Goal: Task Accomplishment & Management: Complete application form

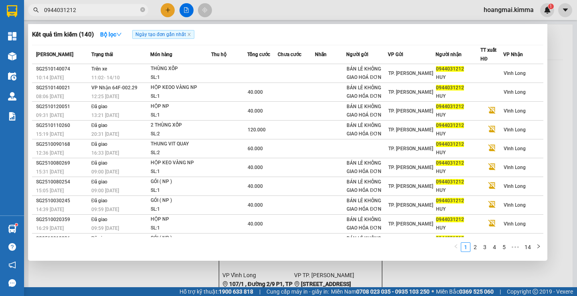
click at [169, 9] on div at bounding box center [288, 148] width 577 height 296
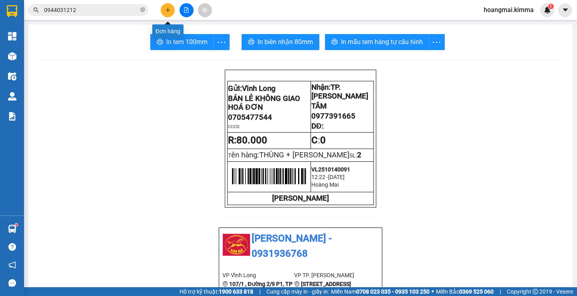
click at [174, 10] on button at bounding box center [168, 10] width 14 height 14
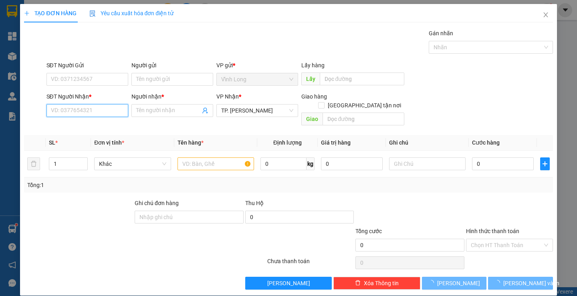
click at [83, 114] on input "SĐT Người Nhận *" at bounding box center [87, 110] width 82 height 13
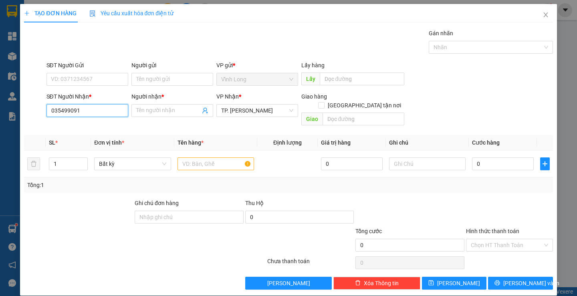
type input "0354990911"
drag, startPoint x: 96, startPoint y: 120, endPoint x: 171, endPoint y: 93, distance: 80.2
click at [103, 124] on div "0354990911 - [PERSON_NAME]" at bounding box center [89, 126] width 79 height 9
type input "[PERSON_NAME]"
type input "0354990911"
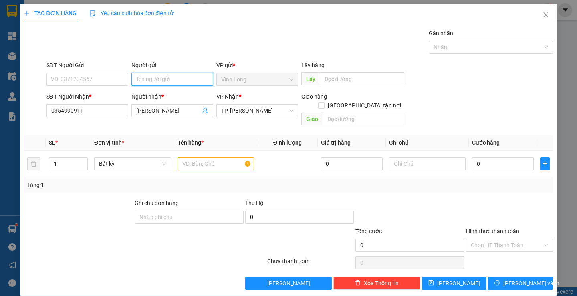
click at [168, 80] on input "Người gửi" at bounding box center [172, 79] width 82 height 13
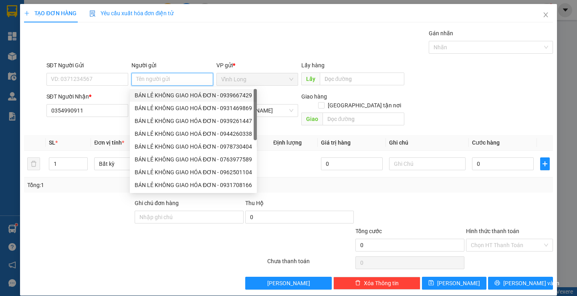
click at [175, 90] on div "BÁN LẺ KHÔNG GIAO HOÁ ĐƠN - 0939667429" at bounding box center [193, 95] width 127 height 13
type input "0939667429"
type input "BÁN LẺ KHÔNG GIAO HOÁ ĐƠN"
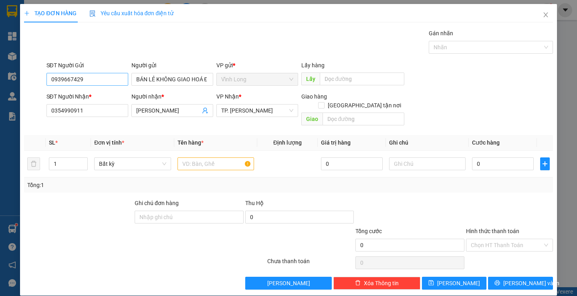
drag, startPoint x: 108, startPoint y: 73, endPoint x: 107, endPoint y: 82, distance: 9.2
click at [107, 81] on div "SĐT Người Gửi 0939667429" at bounding box center [87, 75] width 82 height 28
click at [107, 82] on input "0939667429" at bounding box center [87, 79] width 82 height 13
drag, startPoint x: 171, startPoint y: 141, endPoint x: 187, endPoint y: 143, distance: 16.3
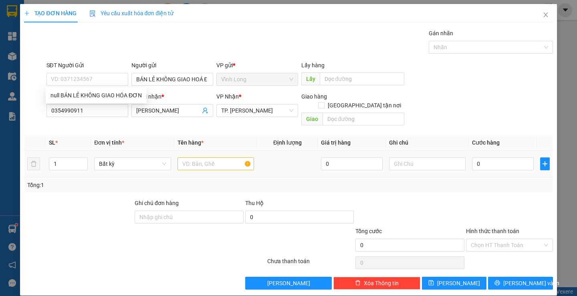
click at [185, 143] on table "SL * Đơn vị tính * Tên hàng * Định lượng Giá trị hàng Ghi chú Cước hàng 1 Bất k…" at bounding box center [288, 156] width 528 height 42
click at [205, 161] on input "text" at bounding box center [215, 163] width 77 height 13
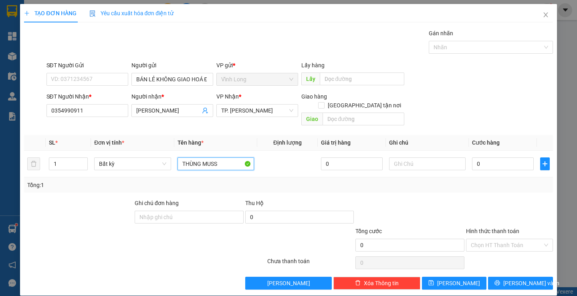
type input "THÙNG MUSS"
type input "THƯ"
type input "4"
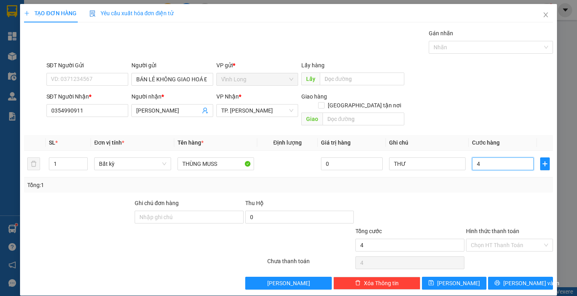
type input "40"
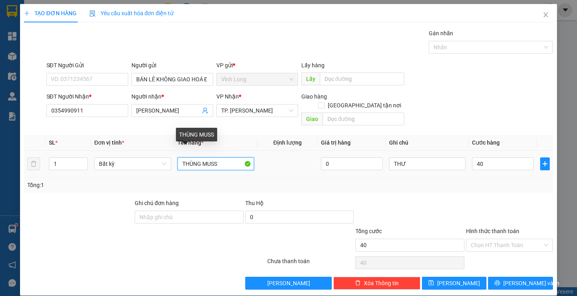
type input "40.000"
click at [228, 157] on input "THÙNG MUSS" at bounding box center [215, 163] width 77 height 13
type input "THÙNG MUSS CÓ GÓI"
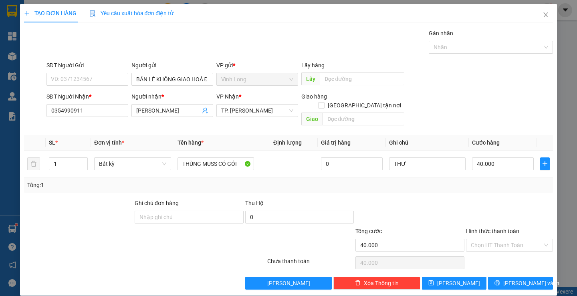
click at [518, 217] on div at bounding box center [509, 213] width 89 height 28
click at [516, 239] on input "Hình thức thanh toán" at bounding box center [507, 245] width 72 height 12
click at [520, 251] on div "Tại văn phòng" at bounding box center [504, 252] width 76 height 9
type input "0"
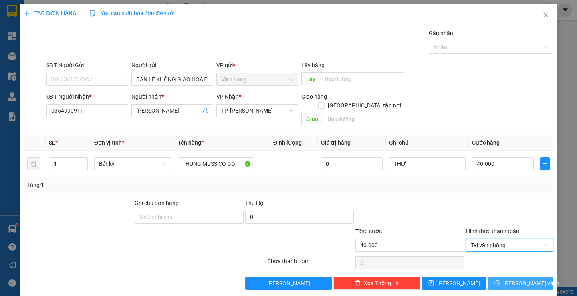
click at [522, 279] on span "[PERSON_NAME] và In" at bounding box center [531, 283] width 56 height 9
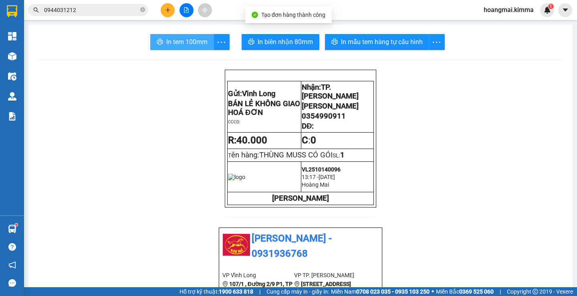
click at [167, 44] on span "In tem 100mm" at bounding box center [186, 42] width 41 height 10
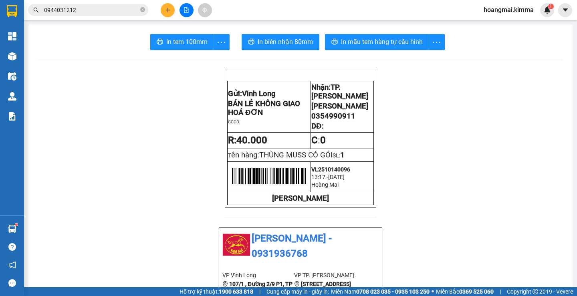
click at [165, 16] on button at bounding box center [168, 10] width 14 height 14
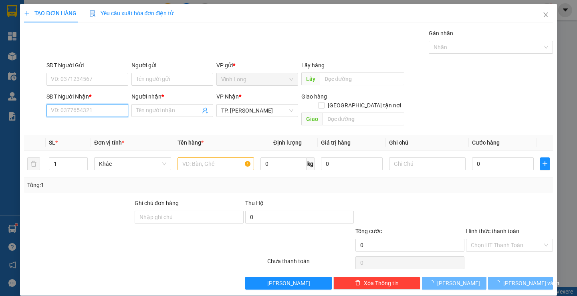
click at [89, 108] on input "SĐT Người Nhận *" at bounding box center [87, 110] width 82 height 13
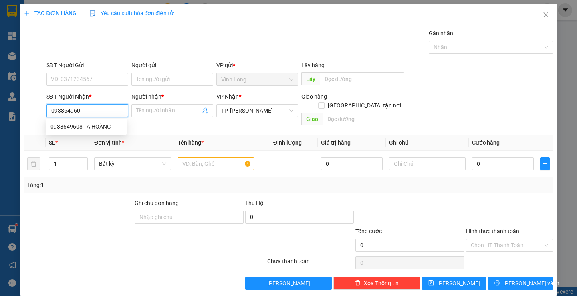
type input "0938649608"
click at [85, 127] on div "0938649608 - A HOÀNG" at bounding box center [85, 126] width 71 height 9
type input "A HOÀNG"
type input "0938649608"
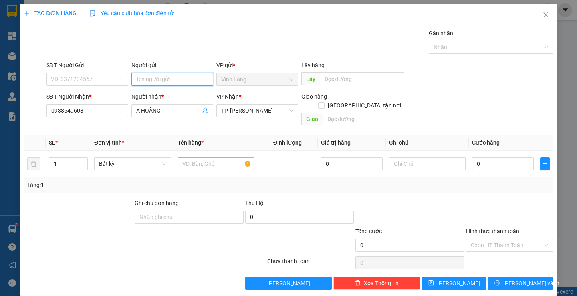
click at [185, 83] on input "Người gửi" at bounding box center [172, 79] width 82 height 13
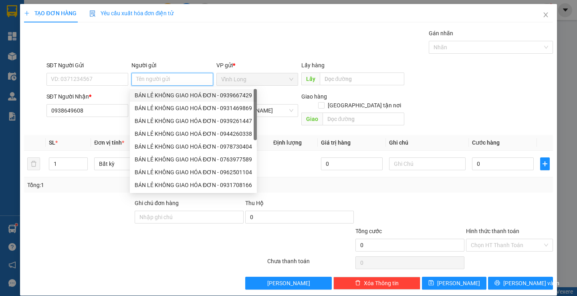
click at [169, 91] on div "BÁN LẺ KHÔNG GIAO HOÁ ĐƠN - 0939667429" at bounding box center [193, 95] width 117 height 9
type input "0939667429"
type input "BÁN LẺ KHÔNG GIAO HOÁ ĐƠN"
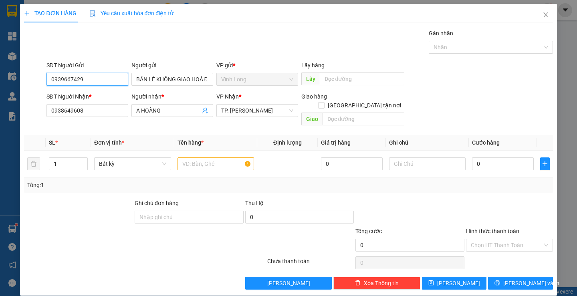
click at [102, 84] on input "0939667429" at bounding box center [87, 79] width 82 height 13
click at [195, 157] on input "text" at bounding box center [215, 163] width 77 height 13
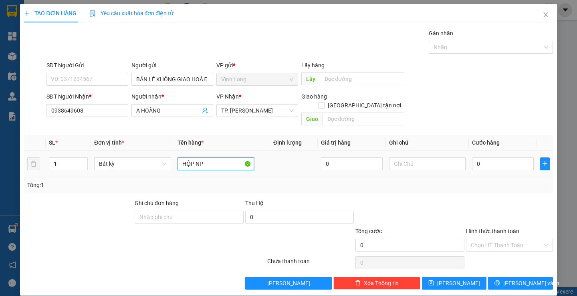
type input "HỘP NP"
type input "THƯ"
type input "4"
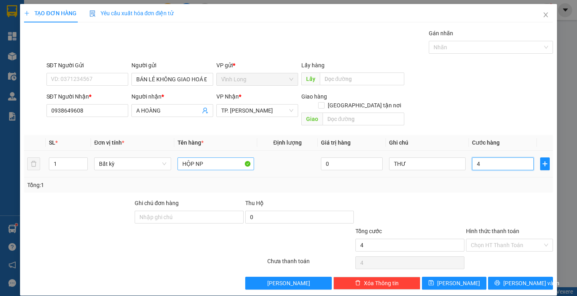
type input "40"
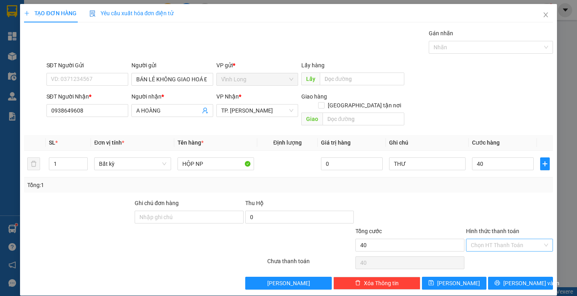
type input "40.000"
click at [512, 239] on input "Hình thức thanh toán" at bounding box center [507, 245] width 72 height 12
click at [510, 246] on div "Tại văn phòng" at bounding box center [504, 252] width 86 height 13
type input "0"
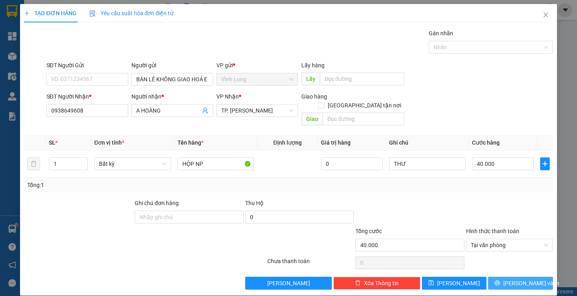
click at [521, 279] on span "[PERSON_NAME] và In" at bounding box center [531, 283] width 56 height 9
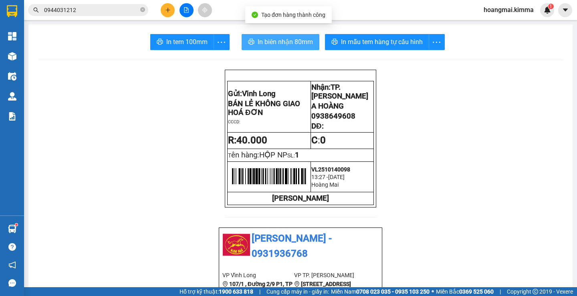
click at [258, 44] on span "In biên nhận 80mm" at bounding box center [285, 42] width 55 height 10
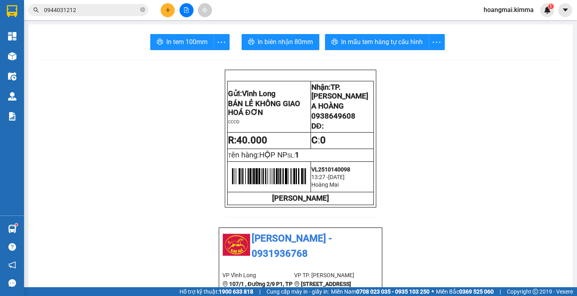
drag, startPoint x: 183, startPoint y: 50, endPoint x: 233, endPoint y: 47, distance: 50.2
click at [195, 44] on span "In tem 100mm" at bounding box center [186, 42] width 41 height 10
click at [101, 11] on input "0944031212" at bounding box center [91, 10] width 95 height 9
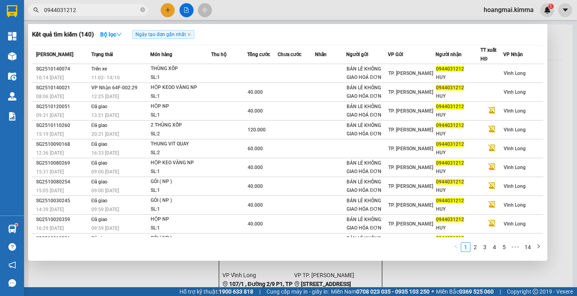
click at [101, 11] on input "0944031212" at bounding box center [91, 10] width 95 height 9
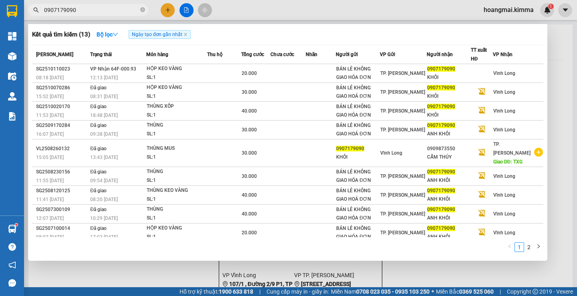
type input "0907179090"
click at [109, 13] on input "0907179090" at bounding box center [91, 10] width 95 height 9
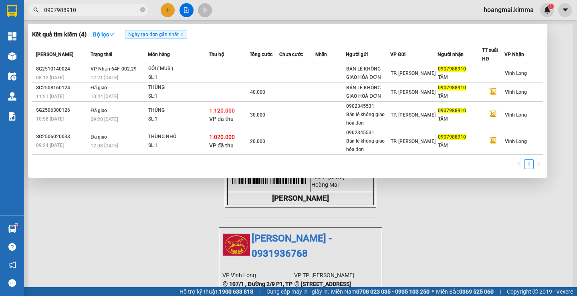
type input "0907988910"
click at [165, 12] on div at bounding box center [288, 148] width 577 height 296
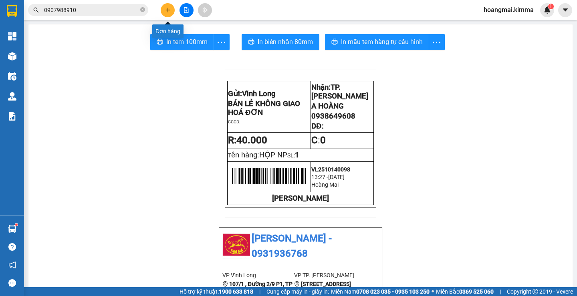
click at [169, 14] on button at bounding box center [168, 10] width 14 height 14
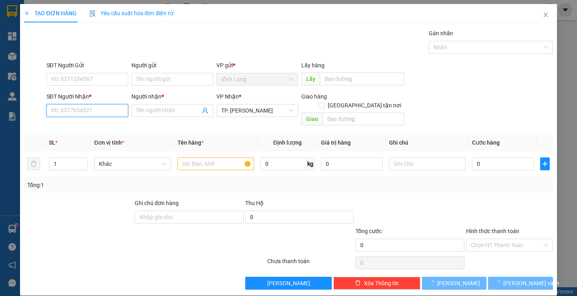
click at [114, 109] on input "SĐT Người Nhận *" at bounding box center [87, 110] width 82 height 13
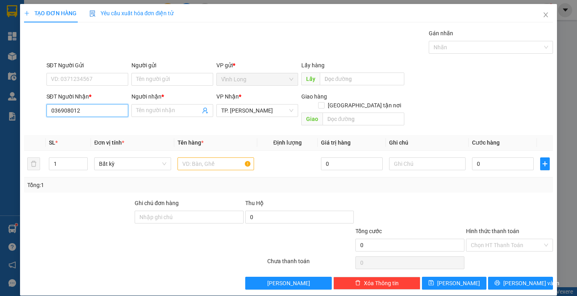
type input "0369080127"
click at [109, 127] on div "0369080127 - [PERSON_NAME]" at bounding box center [89, 126] width 79 height 9
type input "[PERSON_NAME]"
type input "0369080127"
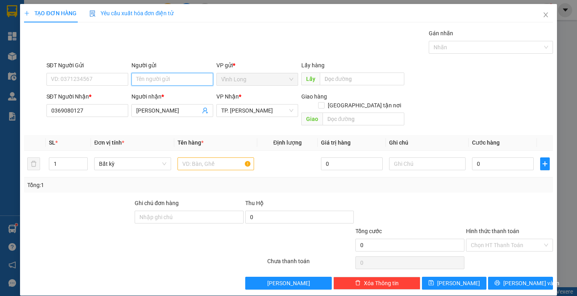
click at [155, 85] on input "Người gửi" at bounding box center [172, 79] width 82 height 13
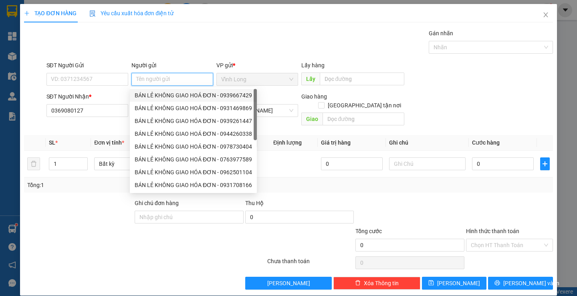
click at [189, 93] on div "BÁN LẺ KHÔNG GIAO HOÁ ĐƠN - 0939667429" at bounding box center [193, 95] width 117 height 9
type input "0939667429"
type input "BÁN LẺ KHÔNG GIAO HOÁ ĐƠN"
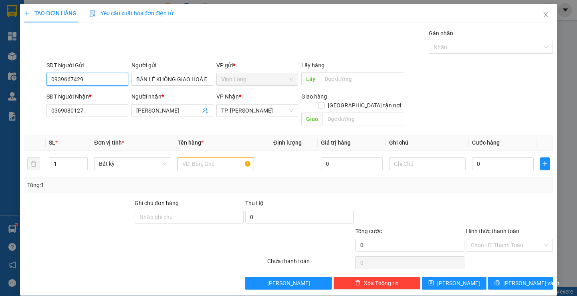
click at [111, 75] on input "0939667429" at bounding box center [87, 79] width 82 height 13
click at [232, 158] on input "text" at bounding box center [215, 163] width 77 height 13
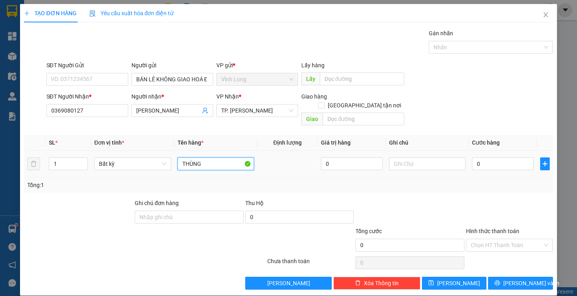
type input "THÙNG"
type input "THƯ"
type input "3"
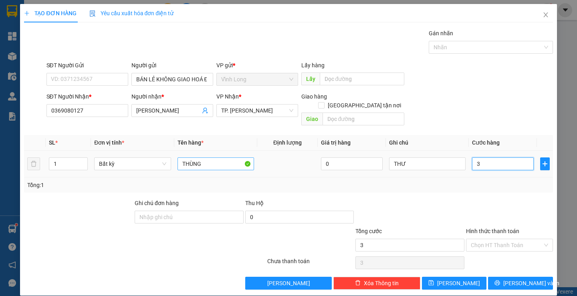
type input "30"
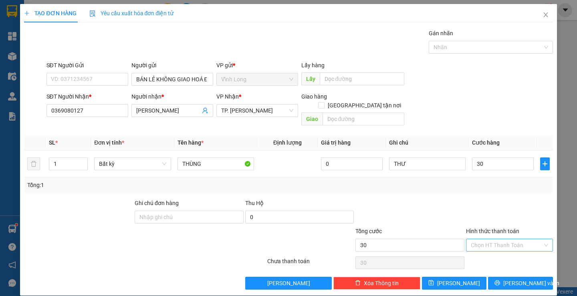
type input "30.000"
click at [511, 239] on input "Hình thức thanh toán" at bounding box center [507, 245] width 72 height 12
click at [511, 252] on div "Tại văn phòng" at bounding box center [504, 252] width 76 height 9
type input "0"
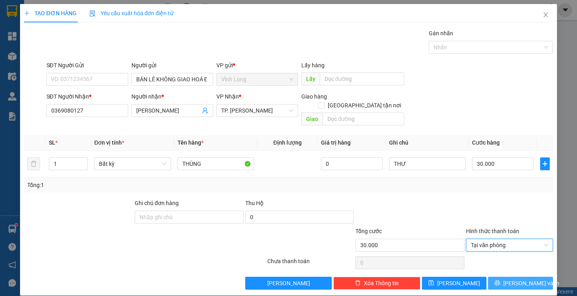
click at [520, 279] on span "[PERSON_NAME] và In" at bounding box center [531, 283] width 56 height 9
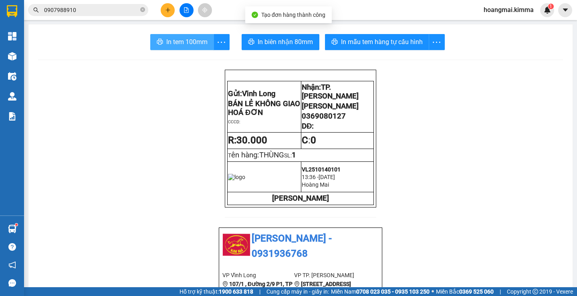
click at [187, 37] on span "In tem 100mm" at bounding box center [186, 42] width 41 height 10
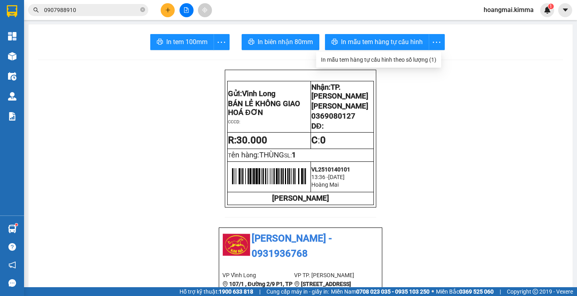
click at [169, 14] on button at bounding box center [168, 10] width 14 height 14
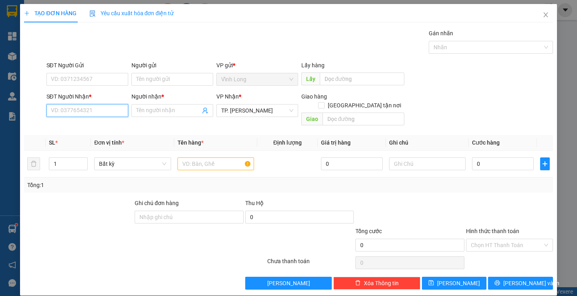
click at [99, 112] on input "SĐT Người Nhận *" at bounding box center [87, 110] width 82 height 13
click at [94, 123] on div "0907894578 - A HÒA" at bounding box center [85, 126] width 71 height 9
type input "0907894578"
type input "A HÒA"
type input "0907894578"
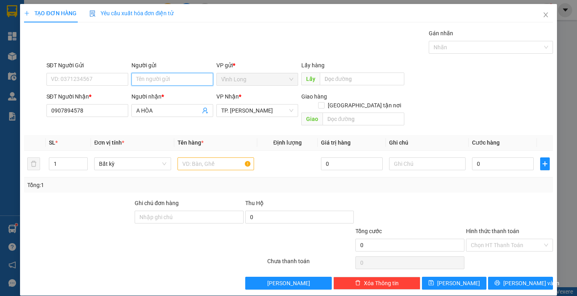
click at [179, 79] on input "Người gửi" at bounding box center [172, 79] width 82 height 13
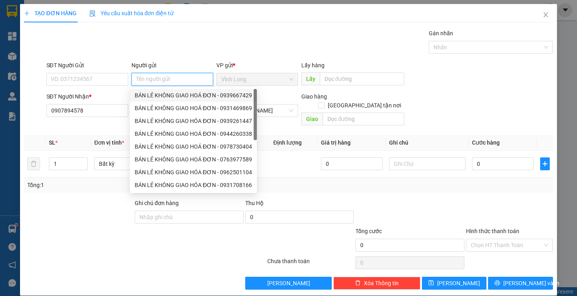
click at [173, 96] on div "BÁN LẺ KHÔNG GIAO HOÁ ĐƠN - 0939667429" at bounding box center [193, 95] width 117 height 9
type input "0939667429"
type input "BÁN LẺ KHÔNG GIAO HOÁ ĐƠN"
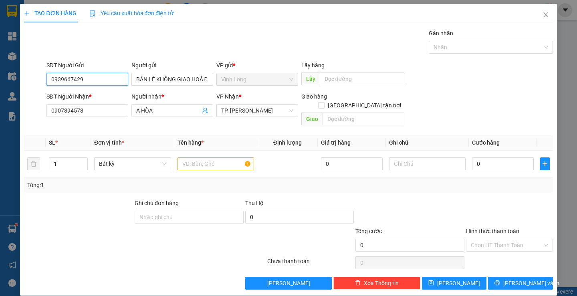
click at [105, 83] on input "0939667429" at bounding box center [87, 79] width 82 height 13
click at [196, 157] on input "text" at bounding box center [215, 163] width 77 height 13
type input "H"
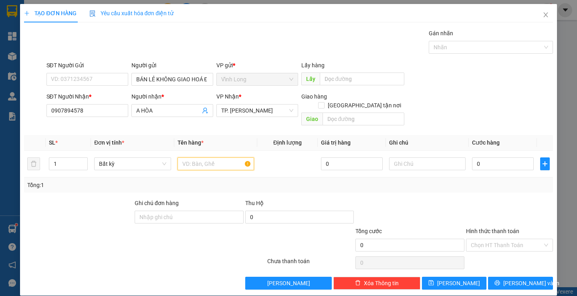
type input "H"
type input "BAO"
click at [60, 159] on input "1" at bounding box center [68, 164] width 38 height 12
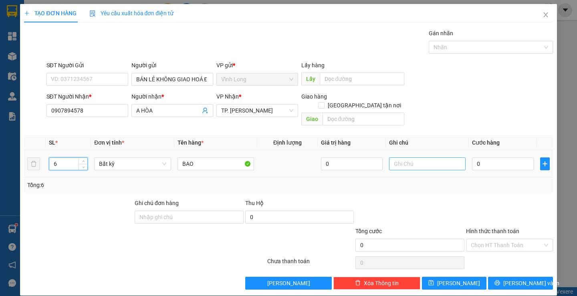
type input "6"
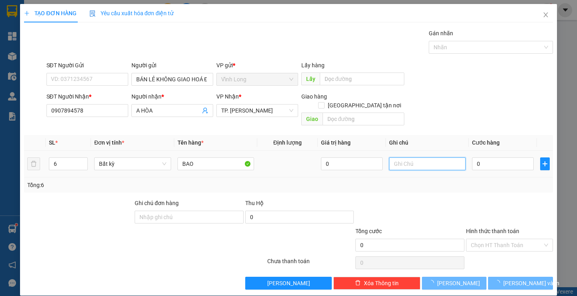
click at [424, 157] on input "text" at bounding box center [427, 163] width 77 height 13
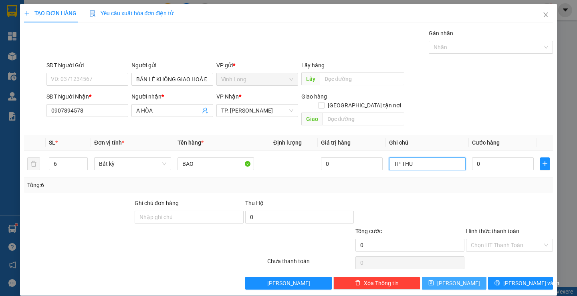
type input "TP THU"
click at [455, 279] on span "[PERSON_NAME]" at bounding box center [458, 283] width 43 height 9
type input "1"
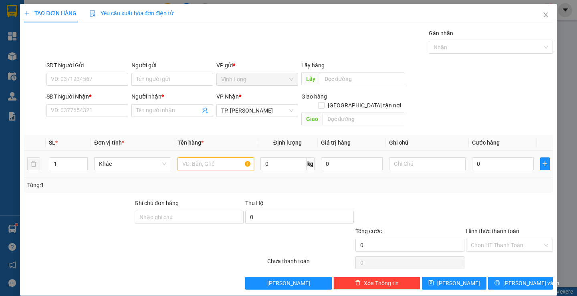
click at [199, 158] on input "text" at bounding box center [215, 163] width 77 height 13
type input "THÙNG MUSS"
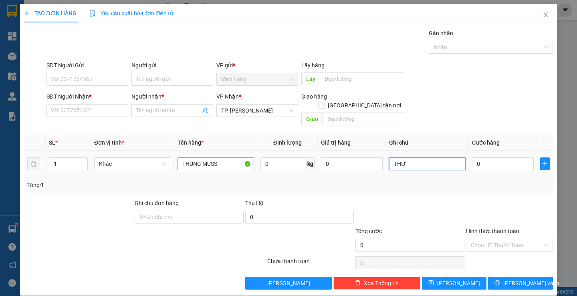
type input "THƯ"
type input "5"
type input "50"
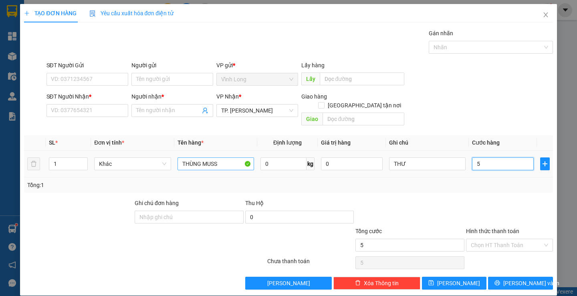
type input "50"
type input "50.000"
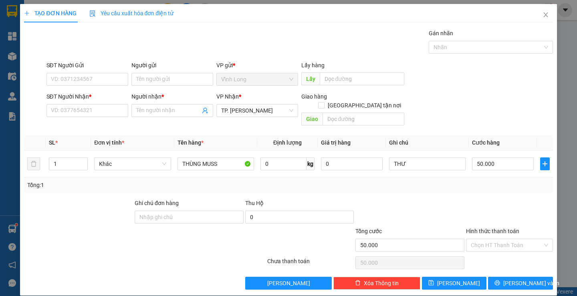
click at [163, 72] on div "Người gửi" at bounding box center [172, 67] width 82 height 12
click at [167, 78] on input "Người gửi" at bounding box center [172, 79] width 82 height 13
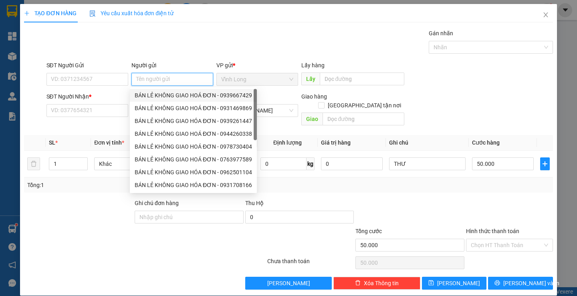
click at [176, 93] on div "BÁN LẺ KHÔNG GIAO HOÁ ĐƠN - 0939667429" at bounding box center [193, 95] width 117 height 9
type input "0939667429"
type input "BÁN LẺ KHÔNG GIAO HOÁ ĐƠN"
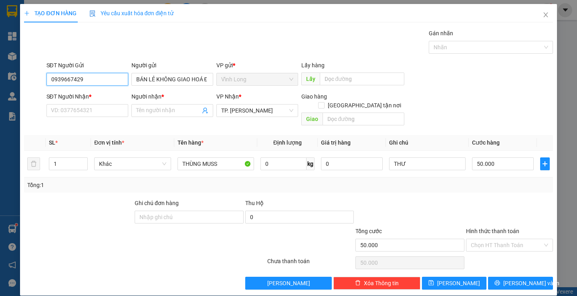
click at [83, 77] on input "0939667429" at bounding box center [87, 79] width 82 height 13
click at [95, 107] on input "SĐT Người Nhận *" at bounding box center [87, 110] width 82 height 13
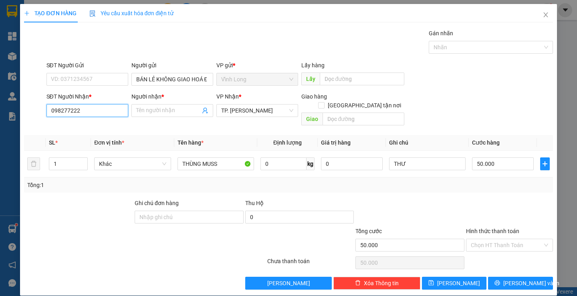
type input "0982772229"
click at [102, 126] on div "0982772229 - NGA" at bounding box center [85, 126] width 71 height 9
type input "NGA"
type input "0982772229"
click at [471, 201] on div at bounding box center [509, 213] width 89 height 28
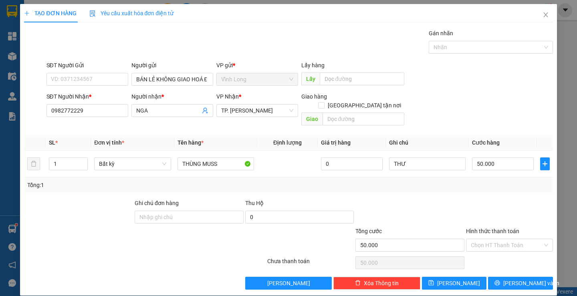
click at [499, 205] on div at bounding box center [509, 213] width 89 height 28
click at [505, 239] on input "Hình thức thanh toán" at bounding box center [507, 245] width 72 height 12
click at [490, 249] on div "Tại văn phòng" at bounding box center [504, 252] width 76 height 9
type input "0"
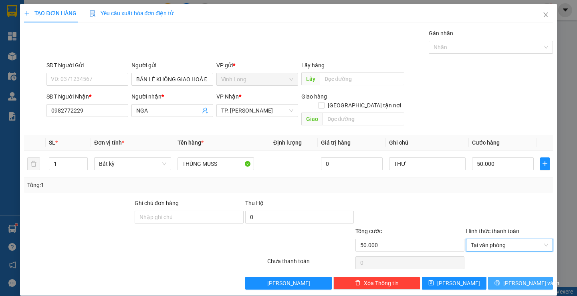
click at [509, 279] on span "[PERSON_NAME] và In" at bounding box center [531, 283] width 56 height 9
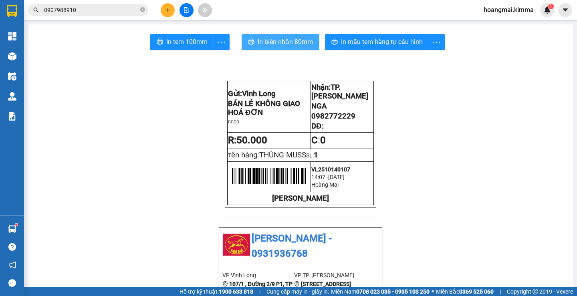
click at [268, 40] on span "In biên nhận 80mm" at bounding box center [285, 42] width 55 height 10
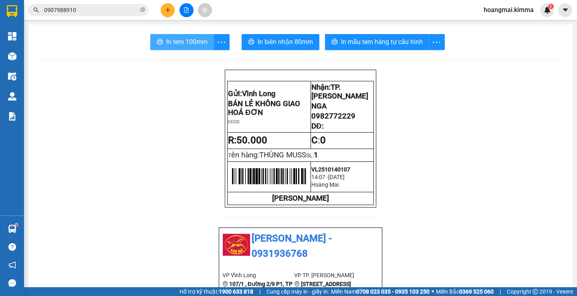
click at [182, 42] on span "In tem 100mm" at bounding box center [186, 42] width 41 height 10
click at [173, 14] on button at bounding box center [168, 10] width 14 height 14
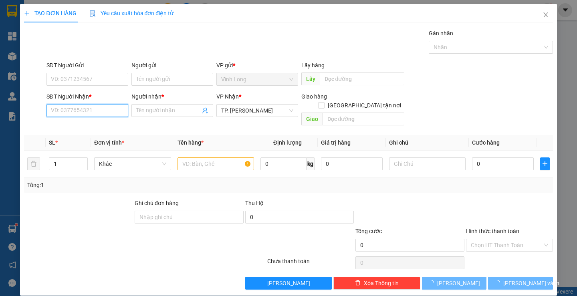
click at [97, 111] on input "SĐT Người Nhận *" at bounding box center [87, 110] width 82 height 13
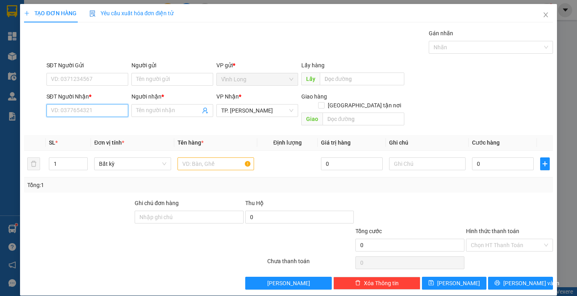
click at [108, 115] on input "SĐT Người Nhận *" at bounding box center [87, 110] width 82 height 13
type input "0918435500"
click at [107, 124] on div "0918435500 - TÂN" at bounding box center [85, 126] width 71 height 9
type input "TÂN"
type input "0918435500"
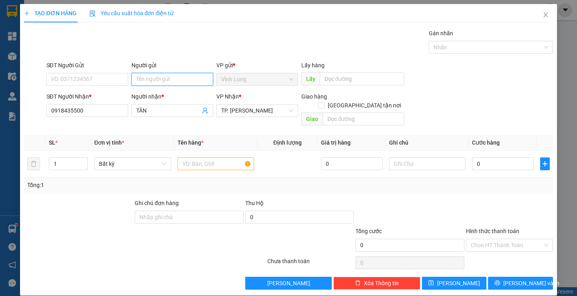
click at [151, 78] on input "Người gửi" at bounding box center [172, 79] width 82 height 13
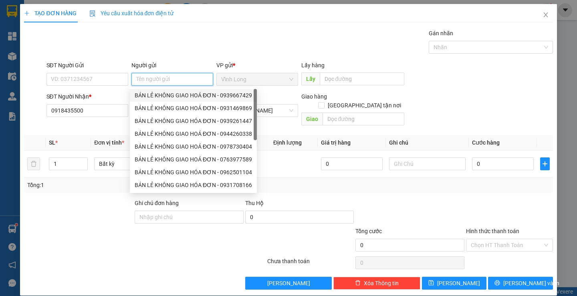
click at [164, 97] on div "BÁN LẺ KHÔNG GIAO HOÁ ĐƠN - 0939667429" at bounding box center [193, 95] width 117 height 9
type input "0939667429"
type input "BÁN LẺ KHÔNG GIAO HOÁ ĐƠN"
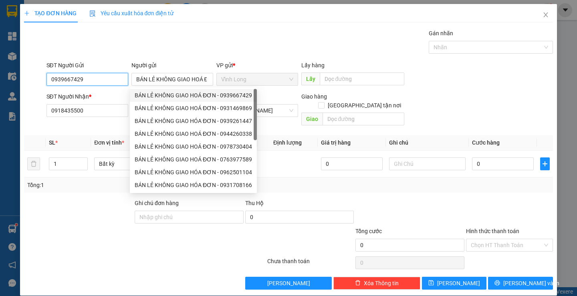
click at [115, 82] on input "0939667429" at bounding box center [87, 79] width 82 height 13
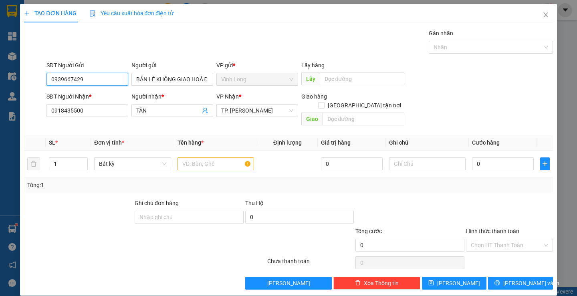
click at [115, 82] on input "0939667429" at bounding box center [87, 79] width 82 height 13
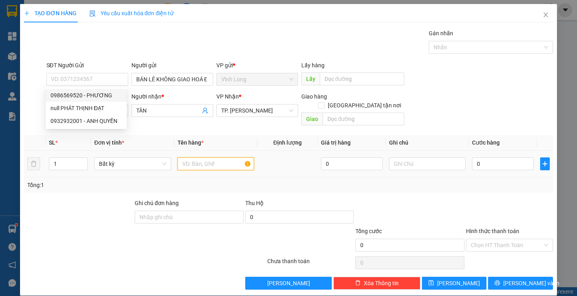
click at [215, 157] on input "text" at bounding box center [215, 163] width 77 height 13
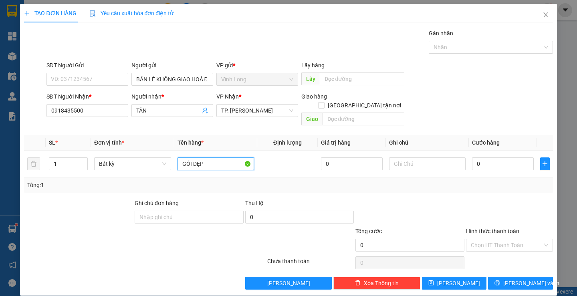
type input "GÓI DẸP"
type input "THƯ"
type input "4"
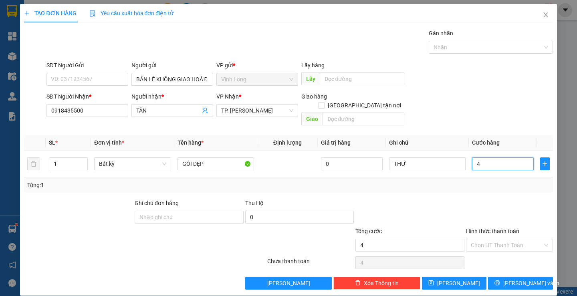
type input "40"
type input "40.000"
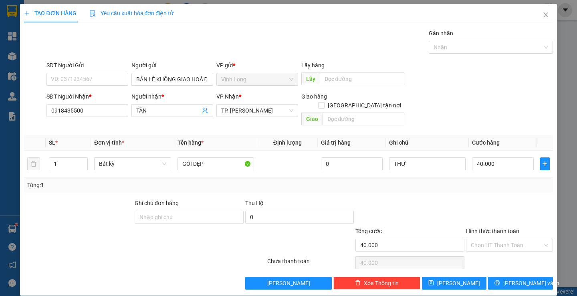
click at [509, 199] on div at bounding box center [509, 213] width 89 height 28
click at [502, 239] on input "Hình thức thanh toán" at bounding box center [507, 245] width 72 height 12
click at [498, 248] on div "Tại văn phòng" at bounding box center [504, 252] width 76 height 9
type input "0"
click at [528, 279] on span "[PERSON_NAME] và In" at bounding box center [531, 283] width 56 height 9
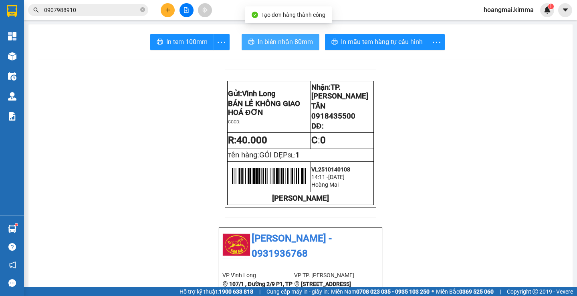
click at [264, 35] on button "In biên nhận 80mm" at bounding box center [281, 42] width 78 height 16
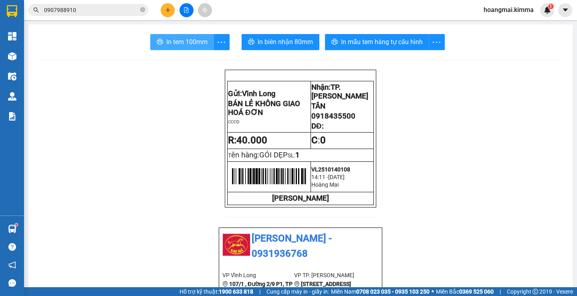
click at [184, 38] on span "In tem 100mm" at bounding box center [186, 42] width 41 height 10
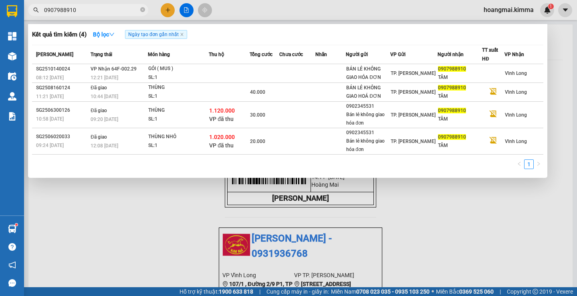
click at [91, 12] on input "0907988910" at bounding box center [91, 10] width 95 height 9
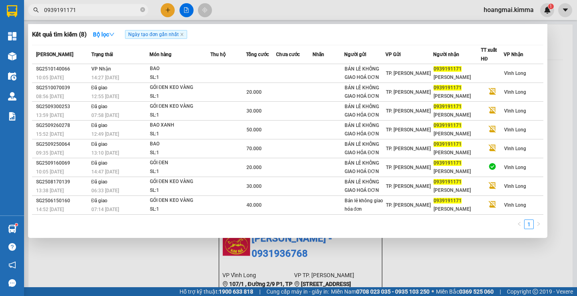
click at [90, 14] on input "0939191171" at bounding box center [91, 10] width 95 height 9
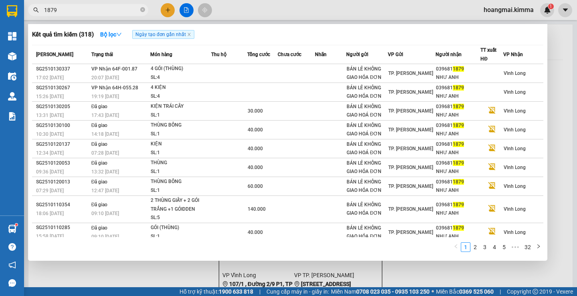
type input "1879"
click at [167, 11] on div at bounding box center [288, 148] width 577 height 296
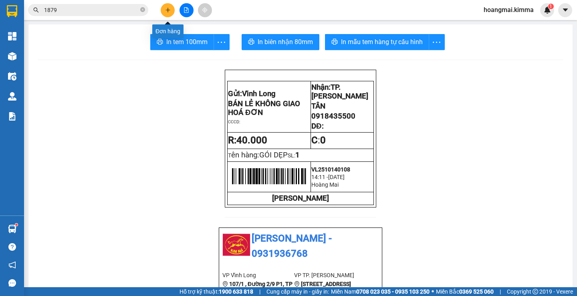
click at [168, 12] on icon "plus" at bounding box center [167, 10] width 0 height 4
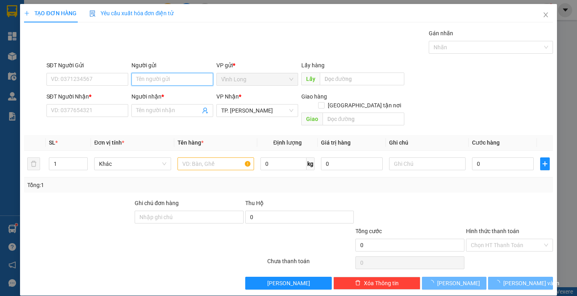
click at [159, 80] on input "Người gửi" at bounding box center [172, 79] width 82 height 13
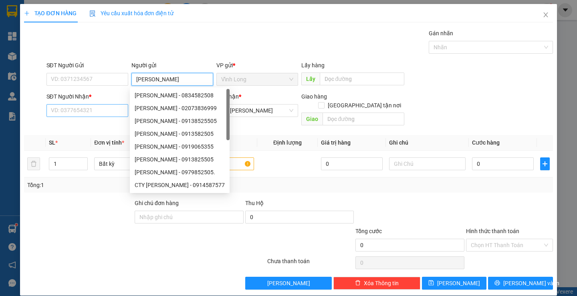
type input "[PERSON_NAME]"
click at [82, 115] on input "SĐT Người Nhận *" at bounding box center [87, 110] width 82 height 13
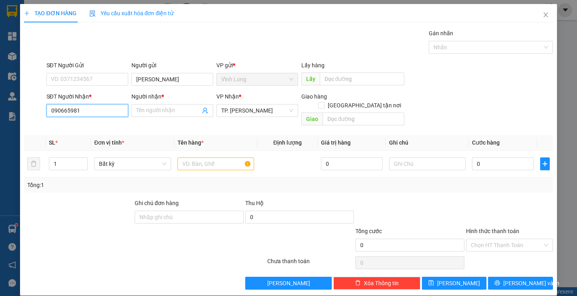
type input "0906659818"
click at [98, 125] on div "0906659818 - CTY [PERSON_NAME] (TRÂM)" at bounding box center [105, 126] width 111 height 9
type input "CTY [PERSON_NAME] (TRÂM)"
type input "0906659818"
click at [181, 157] on input "text" at bounding box center [215, 163] width 77 height 13
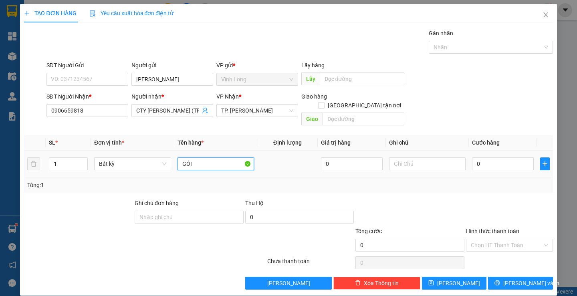
type input "GÓI"
type input "THƯ"
type input "2"
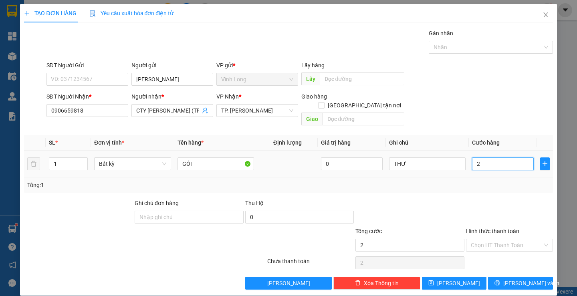
type input "20"
type input "20.000"
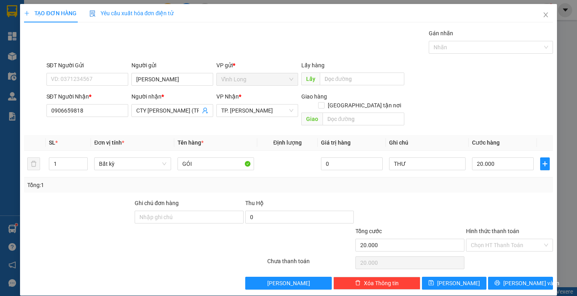
click at [509, 199] on div at bounding box center [509, 213] width 89 height 28
drag, startPoint x: 516, startPoint y: 231, endPoint x: 513, endPoint y: 253, distance: 22.2
click at [516, 239] on input "Hình thức thanh toán" at bounding box center [507, 245] width 72 height 12
click at [513, 253] on div "Tại văn phòng" at bounding box center [504, 252] width 76 height 9
type input "0"
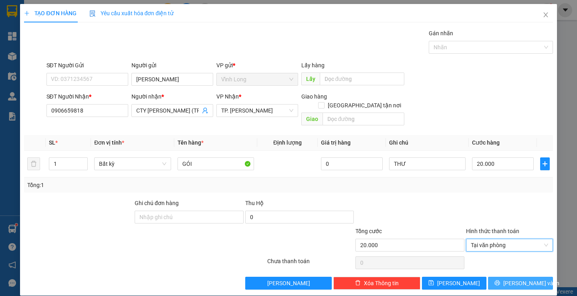
click at [520, 279] on span "[PERSON_NAME] và In" at bounding box center [531, 283] width 56 height 9
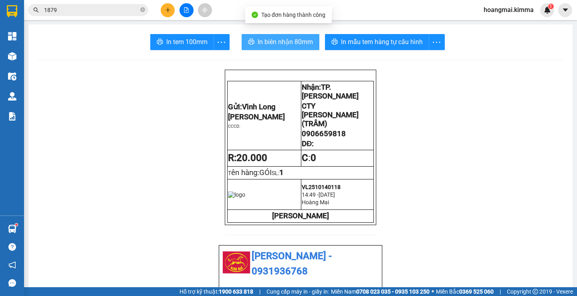
click at [269, 40] on span "In biên nhận 80mm" at bounding box center [285, 42] width 55 height 10
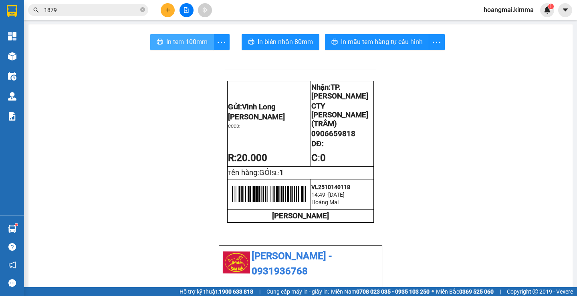
click at [169, 42] on span "In tem 100mm" at bounding box center [186, 42] width 41 height 10
click at [168, 17] on button at bounding box center [168, 10] width 14 height 14
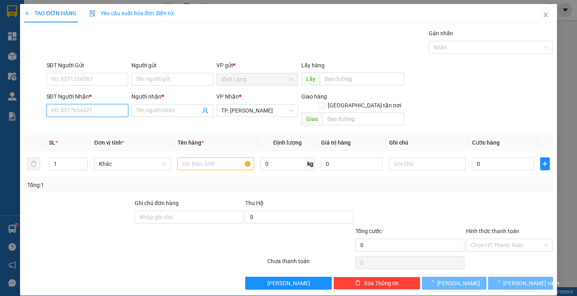
click at [95, 113] on input "SĐT Người Nhận *" at bounding box center [87, 110] width 82 height 13
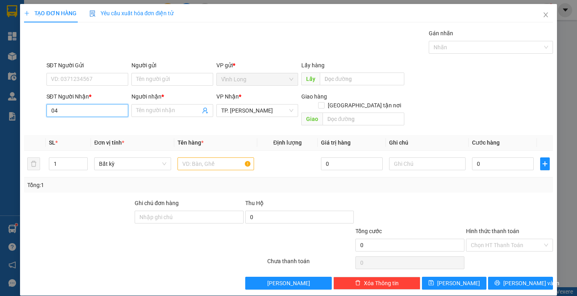
type input "0"
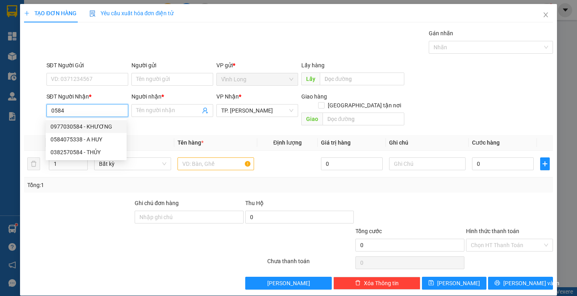
click at [109, 127] on div "0977030584 - KHƯƠNG" at bounding box center [85, 126] width 71 height 9
type input "0977030584"
type input "KHƯƠNG"
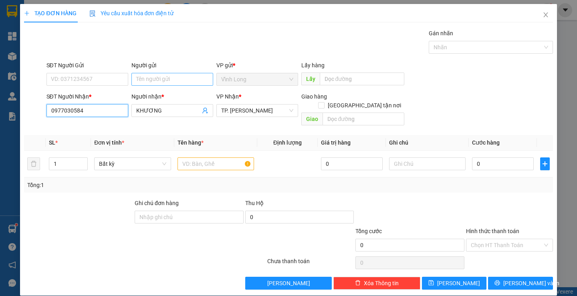
type input "0977030584"
click at [155, 76] on input "Người gửi" at bounding box center [172, 79] width 82 height 13
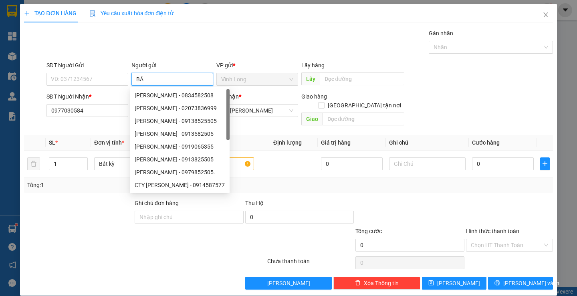
type input "BÁN"
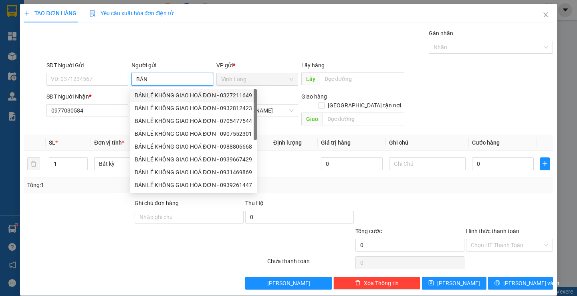
click at [169, 89] on div "BÁN LẺ KHÔNG GIAO HOÁ ĐƠN - 0327211649" at bounding box center [193, 95] width 127 height 13
type input "0327211649"
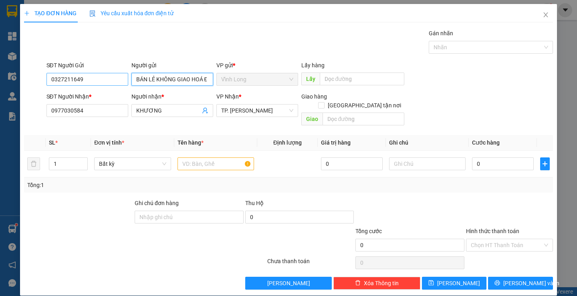
type input "BÁN LẺ KHÔNG GIAO HOÁ ĐƠN"
click at [103, 79] on input "0327211649" at bounding box center [87, 79] width 82 height 13
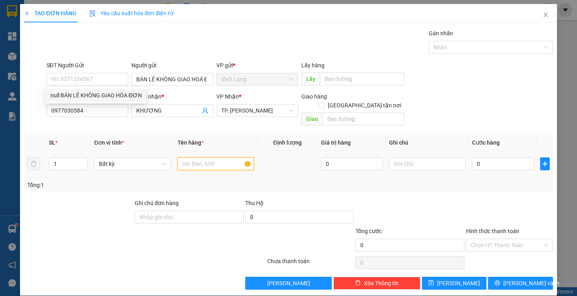
click at [202, 158] on input "text" at bounding box center [215, 163] width 77 height 13
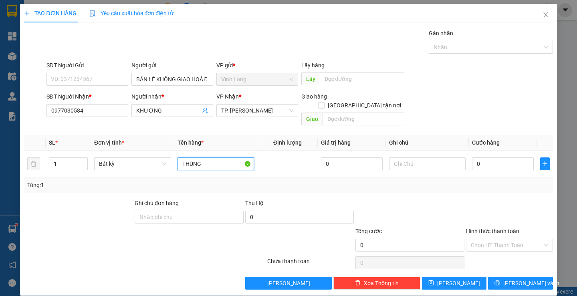
type input "THÙNG"
type input "THƯ"
click at [63, 159] on input "1" at bounding box center [68, 164] width 38 height 12
drag, startPoint x: 63, startPoint y: 155, endPoint x: 35, endPoint y: 166, distance: 30.2
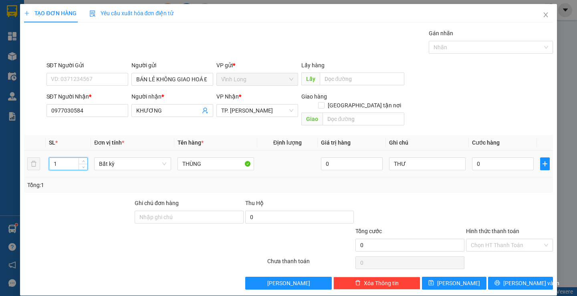
click at [35, 166] on tr "1 Bất kỳ THÙNG 0 THƯ 0" at bounding box center [288, 164] width 528 height 27
click at [82, 161] on icon "up" at bounding box center [83, 162] width 3 height 3
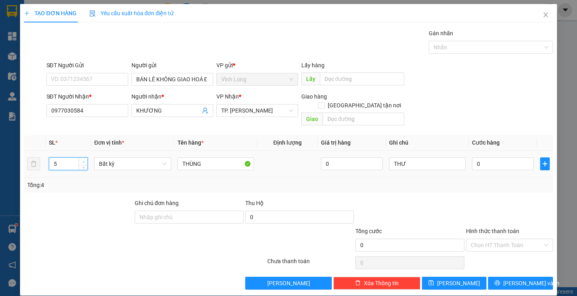
click at [82, 161] on icon "up" at bounding box center [83, 162] width 3 height 3
type input "5"
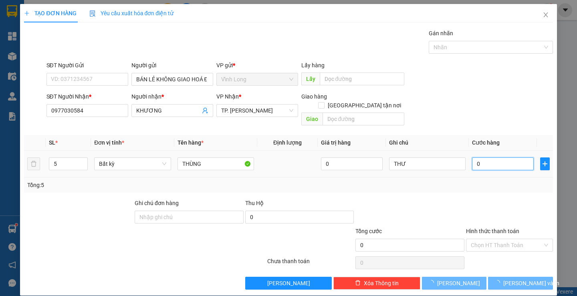
click at [487, 159] on input "0" at bounding box center [503, 163] width 62 height 13
type input "2"
type input "25"
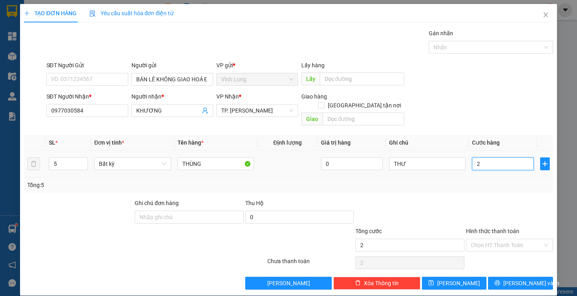
type input "25"
type input "250"
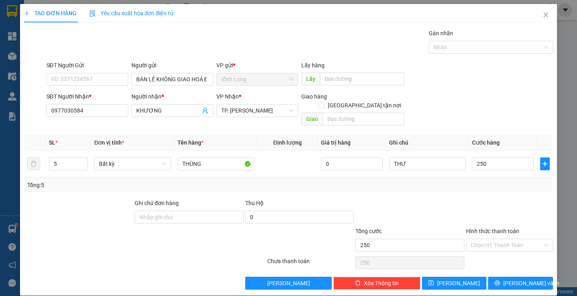
type input "250.000"
click at [481, 199] on div at bounding box center [509, 213] width 89 height 28
click at [498, 199] on div at bounding box center [509, 213] width 89 height 28
click at [526, 239] on input "Hình thức thanh toán" at bounding box center [507, 245] width 72 height 12
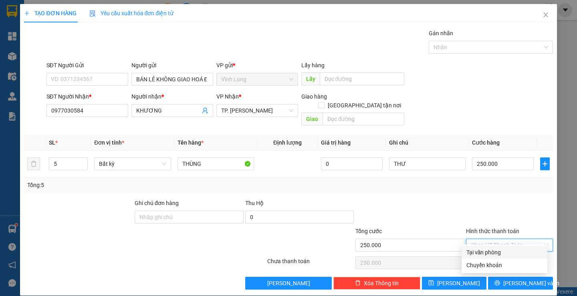
click at [475, 251] on div "Tại văn phòng" at bounding box center [504, 252] width 76 height 9
type input "0"
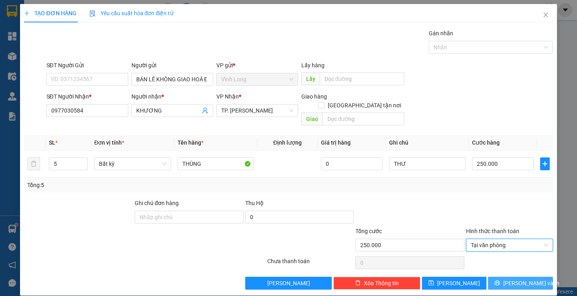
click at [526, 279] on span "[PERSON_NAME] và In" at bounding box center [531, 283] width 56 height 9
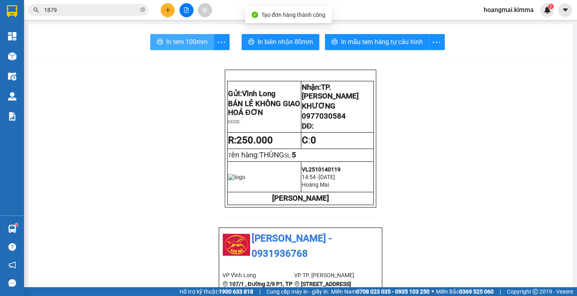
click at [170, 44] on span "In tem 100mm" at bounding box center [186, 42] width 41 height 10
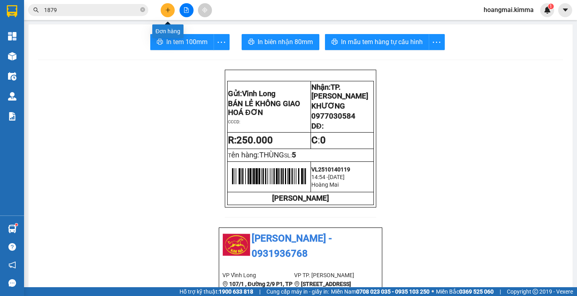
click at [164, 12] on button at bounding box center [168, 10] width 14 height 14
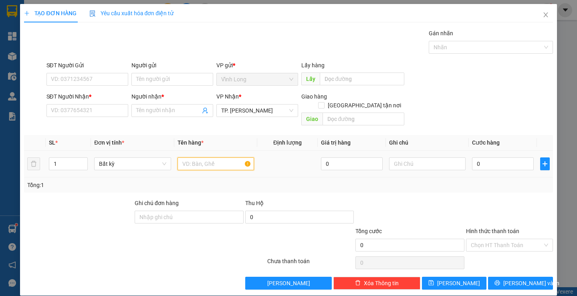
click at [212, 157] on input "text" at bounding box center [215, 163] width 77 height 13
type input "THÙNG HỒ SƠ"
type input "THƯ"
type input "3"
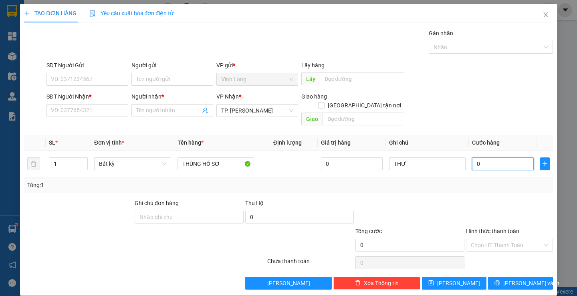
type input "3"
type input "30"
type input "30.000"
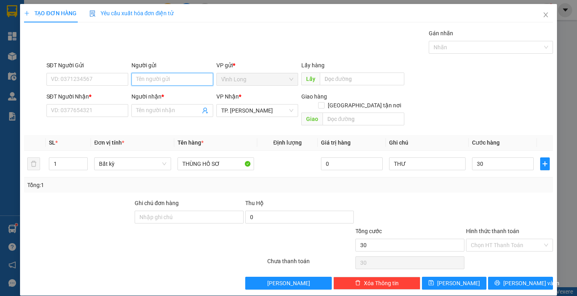
type input "30.000"
click at [154, 83] on input "Người gửi" at bounding box center [172, 79] width 82 height 13
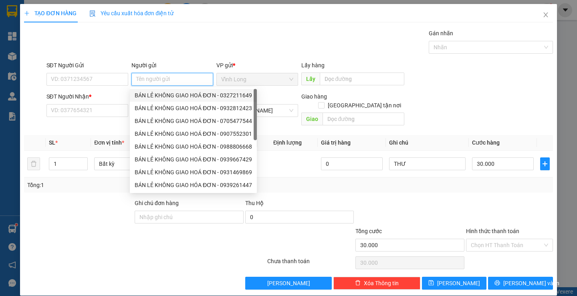
click at [176, 92] on div "BÁN LẺ KHÔNG GIAO HOÁ ĐƠN - 0327211649" at bounding box center [193, 95] width 117 height 9
type input "0327211649"
type input "BÁN LẺ KHÔNG GIAO HOÁ ĐƠN"
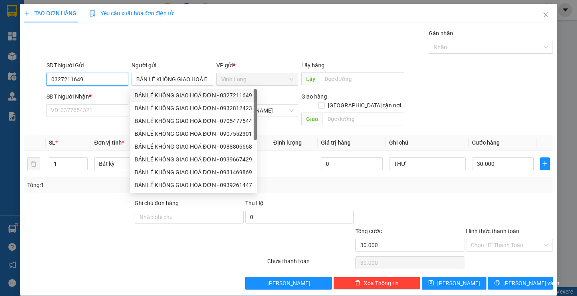
click at [107, 83] on input "0327211649" at bounding box center [87, 79] width 82 height 13
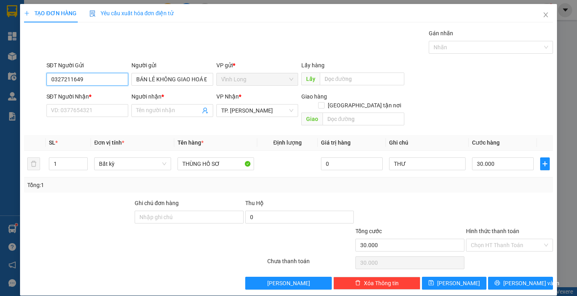
click at [107, 83] on input "0327211649" at bounding box center [87, 79] width 82 height 13
click at [109, 110] on input "SĐT Người Nhận *" at bounding box center [87, 110] width 82 height 13
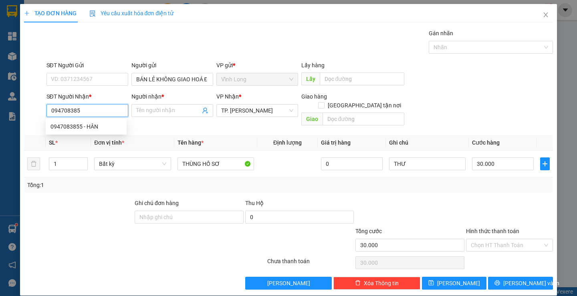
type input "0947083855"
click at [87, 122] on div "0947083855 - HÂN" at bounding box center [86, 126] width 81 height 13
type input "HÂN"
type input "0947083855"
click at [515, 199] on div at bounding box center [509, 213] width 89 height 28
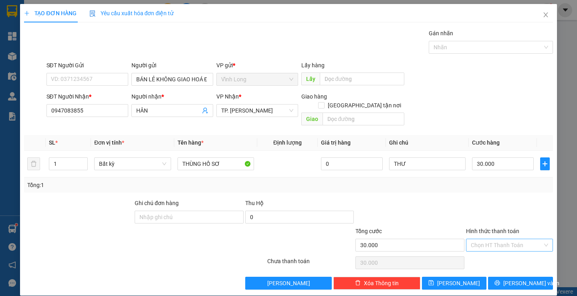
click at [526, 239] on input "Hình thức thanh toán" at bounding box center [507, 245] width 72 height 12
click at [97, 81] on input "SĐT Người Gửi" at bounding box center [87, 79] width 82 height 13
type input "0961005524"
click at [478, 199] on div at bounding box center [509, 213] width 89 height 28
click at [507, 239] on input "Hình thức thanh toán" at bounding box center [507, 245] width 72 height 12
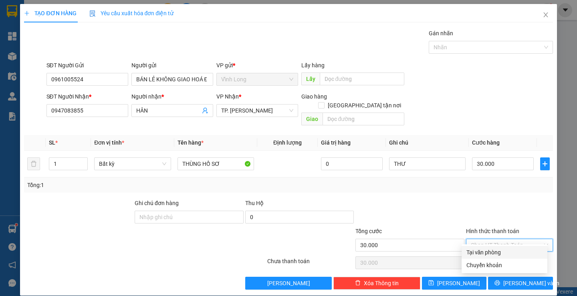
click at [500, 250] on div "Tại văn phòng" at bounding box center [504, 252] width 76 height 9
type input "0"
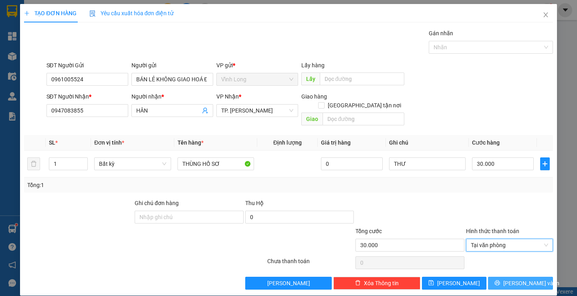
click at [522, 279] on span "[PERSON_NAME] và In" at bounding box center [531, 283] width 56 height 9
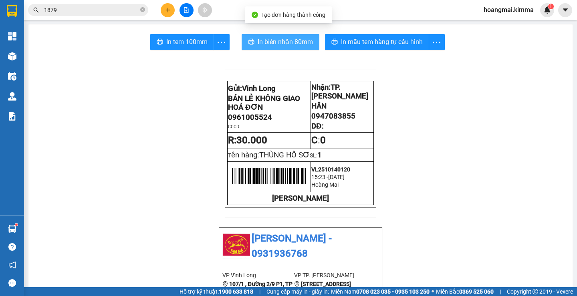
click at [291, 40] on span "In biên nhận 80mm" at bounding box center [285, 42] width 55 height 10
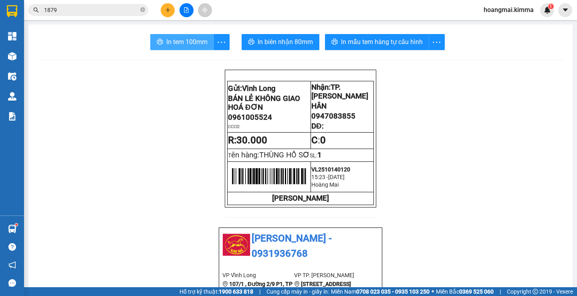
click at [173, 46] on span "In tem 100mm" at bounding box center [186, 42] width 41 height 10
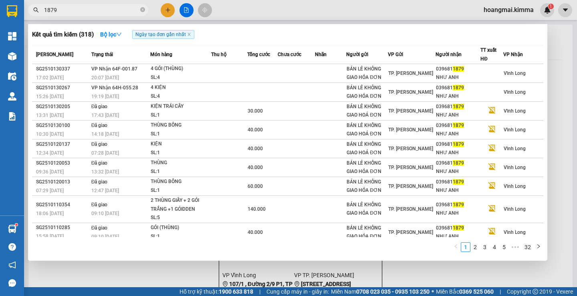
click at [115, 8] on input "1879" at bounding box center [91, 10] width 95 height 9
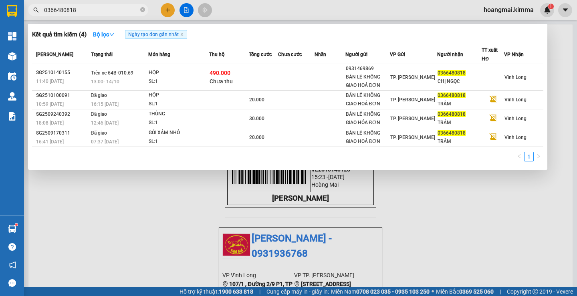
type input "0366480818"
click at [171, 12] on div at bounding box center [288, 148] width 577 height 296
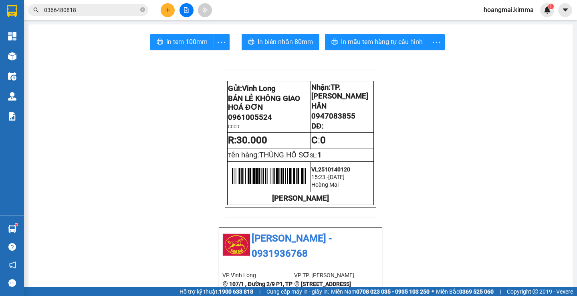
click at [167, 15] on button at bounding box center [168, 10] width 14 height 14
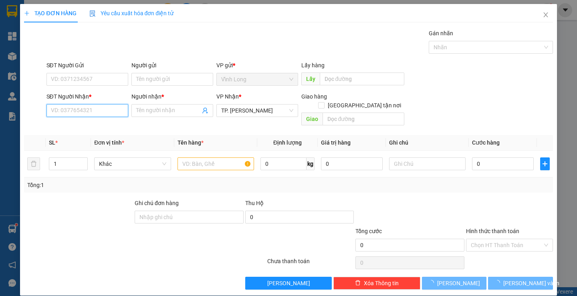
click at [97, 107] on input "SĐT Người Nhận *" at bounding box center [87, 110] width 82 height 13
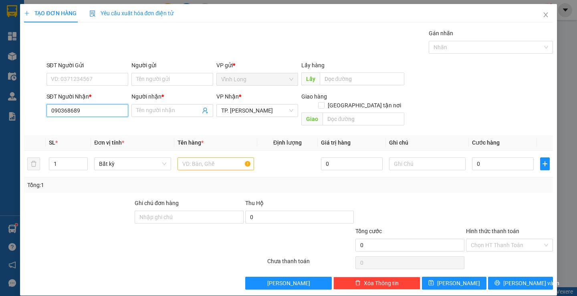
type input "0903686891"
click at [93, 123] on div "0903686891 - SÁNG" at bounding box center [85, 126] width 71 height 9
type input "SÁNG"
type input "0903686891"
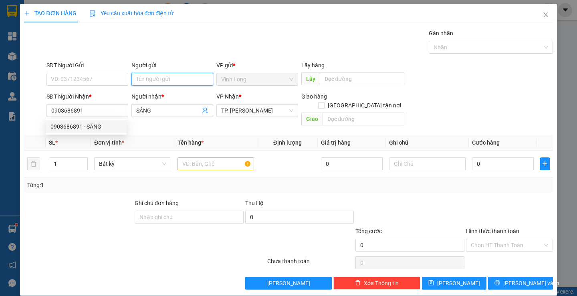
click at [168, 76] on input "Người gửi" at bounding box center [172, 79] width 82 height 13
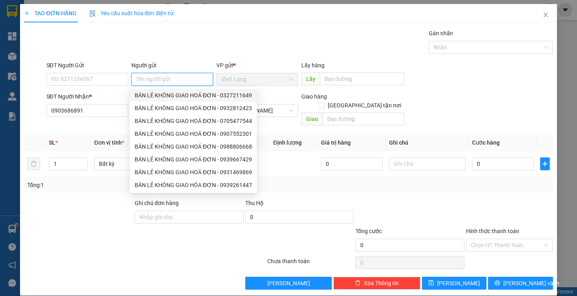
click at [156, 96] on div "BÁN LẺ KHÔNG GIAO HOÁ ĐƠN - 0327211649" at bounding box center [193, 95] width 117 height 9
type input "0327211649"
type input "BÁN LẺ KHÔNG GIAO HOÁ ĐƠN"
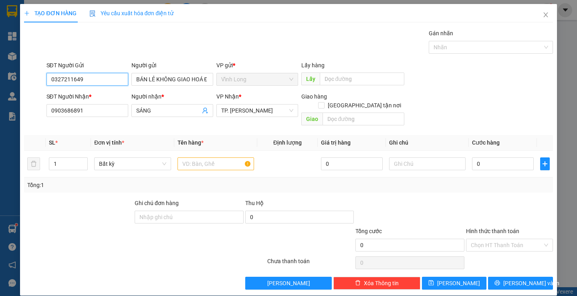
click at [120, 83] on input "0327211649" at bounding box center [87, 79] width 82 height 13
click at [220, 157] on input "text" at bounding box center [215, 163] width 77 height 13
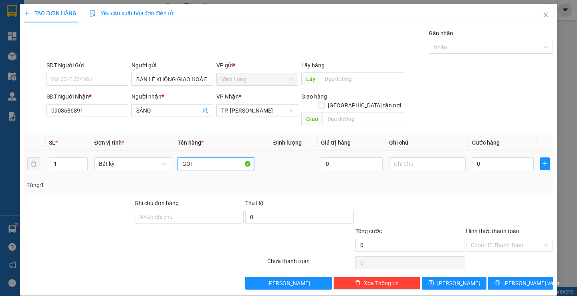
type input "GÓI"
type input "THƯ"
type input "2"
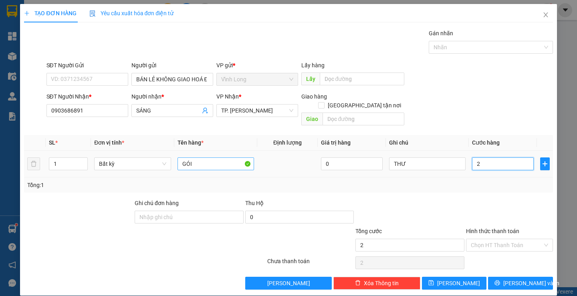
type input "20"
type input "20.000"
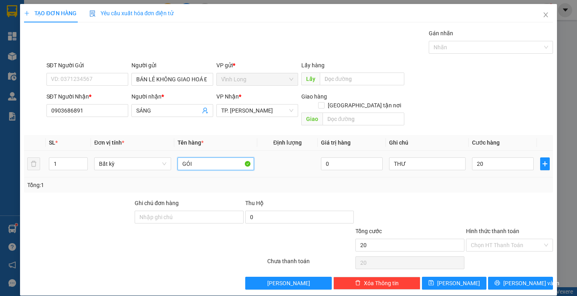
type input "20.000"
click at [204, 157] on input "GÓI" at bounding box center [215, 163] width 77 height 13
type input "GÓI"
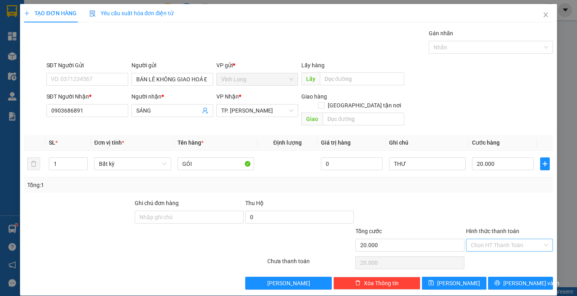
click at [510, 239] on input "Hình thức thanh toán" at bounding box center [507, 245] width 72 height 12
click at [511, 252] on div "Tại văn phòng" at bounding box center [504, 252] width 76 height 9
type input "0"
click at [520, 279] on span "[PERSON_NAME] và In" at bounding box center [531, 283] width 56 height 9
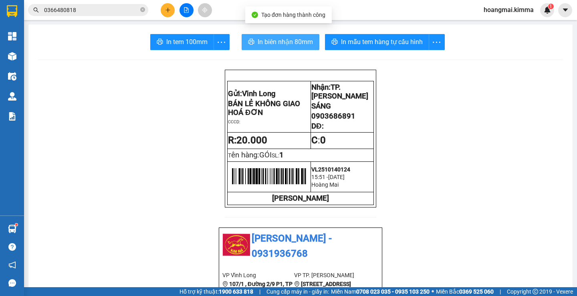
click at [258, 42] on span "In biên nhận 80mm" at bounding box center [285, 42] width 55 height 10
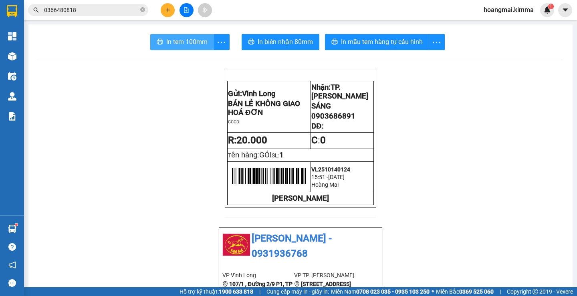
click at [166, 41] on span "In tem 100mm" at bounding box center [186, 42] width 41 height 10
click at [169, 6] on button at bounding box center [168, 10] width 14 height 14
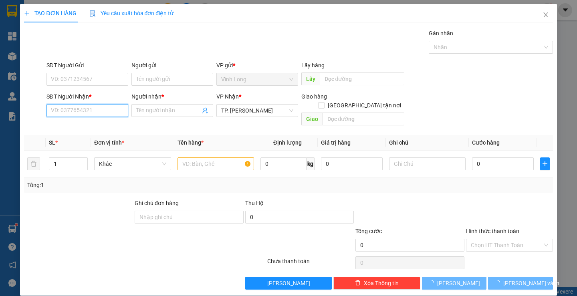
click at [87, 114] on input "SĐT Người Nhận *" at bounding box center [87, 110] width 82 height 13
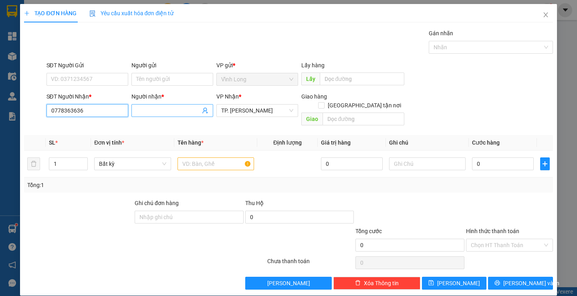
type input "0778363636"
click at [151, 115] on span at bounding box center [172, 110] width 82 height 13
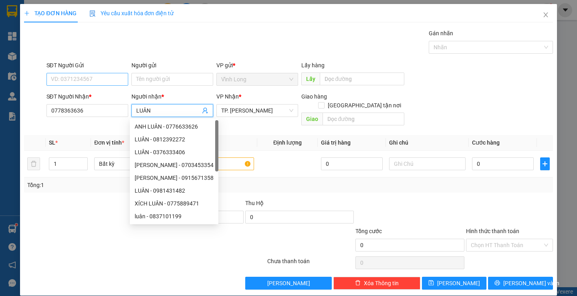
type input "LUÂN"
click at [103, 84] on input "SĐT Người Gửi" at bounding box center [87, 79] width 82 height 13
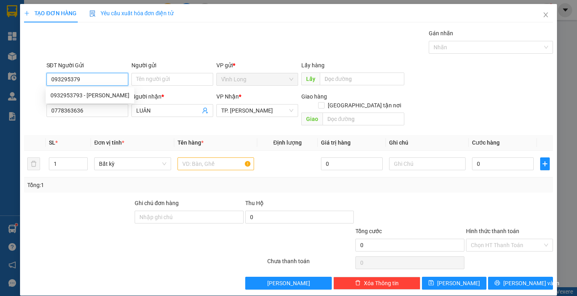
type input "0932953793"
click at [98, 94] on div "0932953793 - [PERSON_NAME]" at bounding box center [89, 95] width 79 height 9
type input "[PERSON_NAME]"
type input "0932953793"
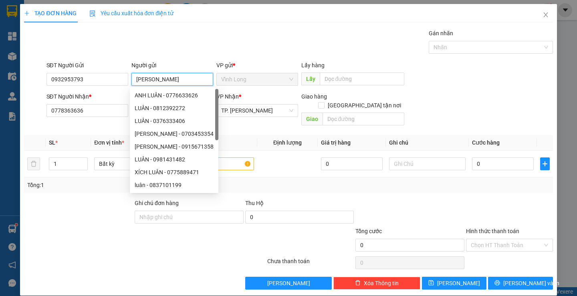
drag, startPoint x: 180, startPoint y: 81, endPoint x: 151, endPoint y: 87, distance: 28.9
click at [151, 87] on div "Người gửi ĐĂNG TUYỀN" at bounding box center [172, 75] width 82 height 28
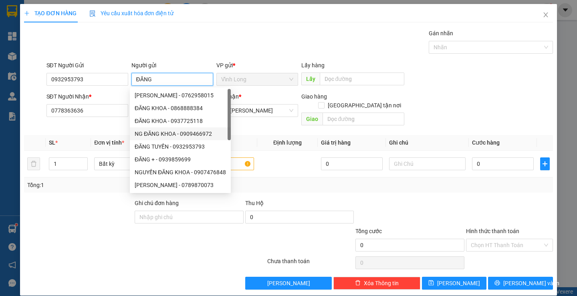
type input "ĐĂNG"
click at [417, 199] on div at bounding box center [410, 213] width 111 height 28
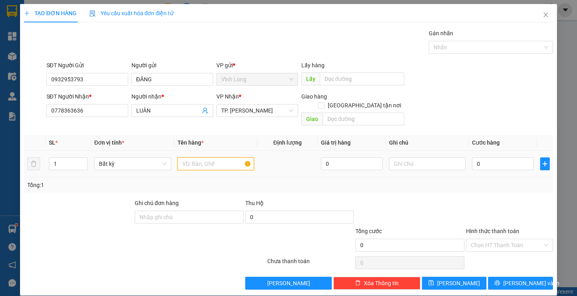
click at [225, 157] on input "text" at bounding box center [215, 163] width 77 height 13
type input "H"
type input "HỒ SƠ HỒNG"
type input "Y"
type input "THƯ"
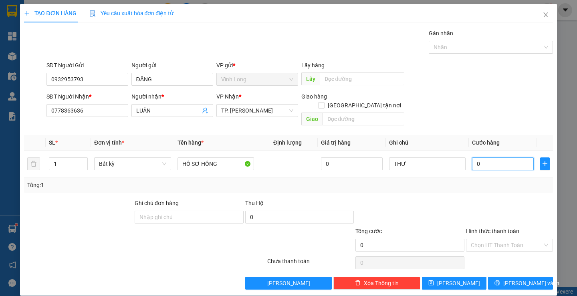
type input "2"
type input "20"
click at [190, 83] on input "ĐĂNG" at bounding box center [172, 79] width 82 height 13
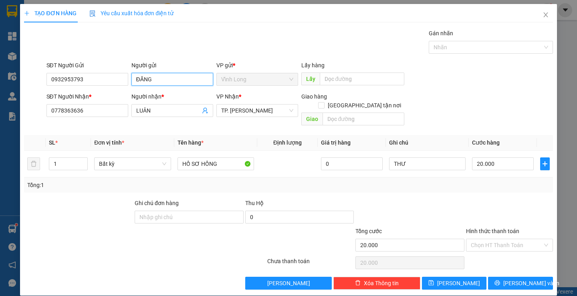
click at [190, 83] on input "ĐĂNG" at bounding box center [172, 79] width 82 height 13
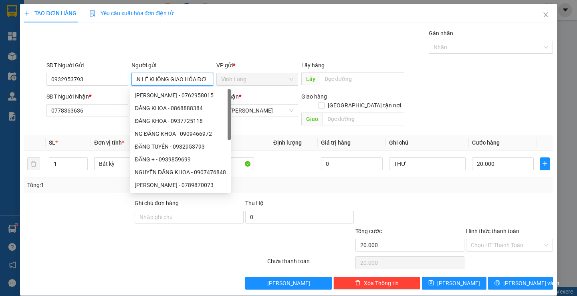
scroll to position [0, 11]
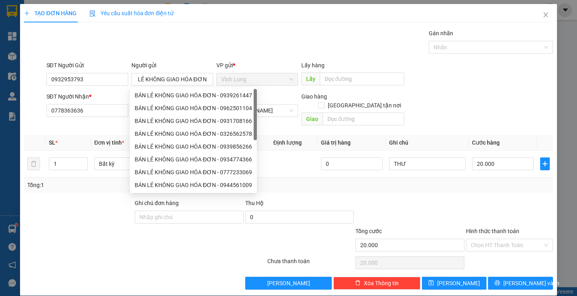
click at [455, 199] on div at bounding box center [410, 213] width 111 height 28
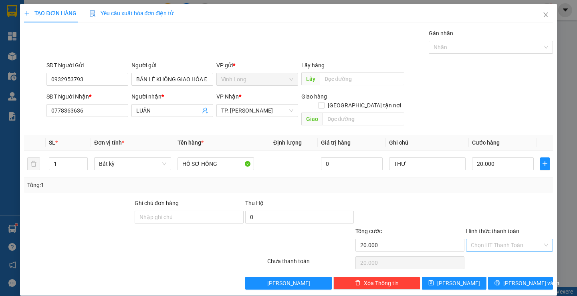
click at [520, 239] on input "Hình thức thanh toán" at bounding box center [507, 245] width 72 height 12
click at [508, 251] on div "Tại văn phòng" at bounding box center [504, 252] width 76 height 9
click at [520, 279] on span "[PERSON_NAME] và In" at bounding box center [531, 283] width 56 height 9
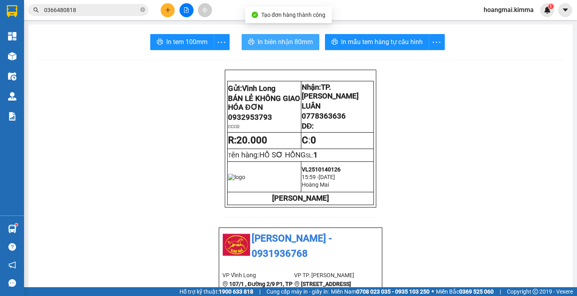
click at [298, 39] on span "In biên nhận 80mm" at bounding box center [285, 42] width 55 height 10
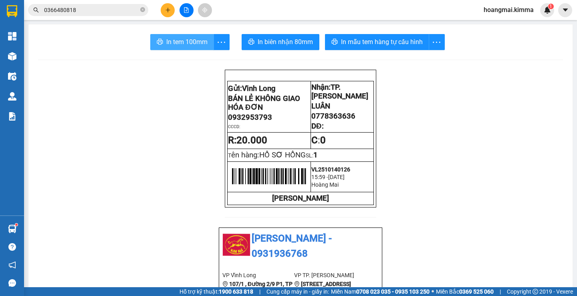
click at [166, 40] on span "In tem 100mm" at bounding box center [186, 42] width 41 height 10
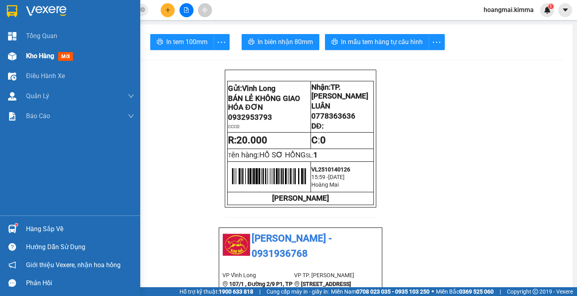
click at [28, 59] on span "Kho hàng" at bounding box center [40, 56] width 28 height 8
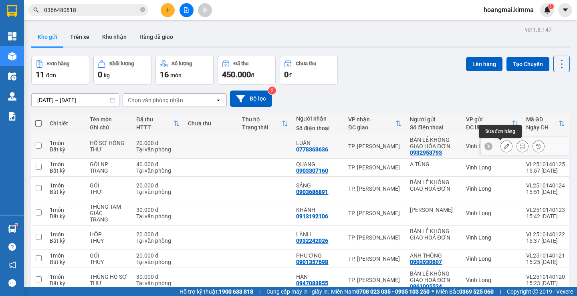
click at [504, 147] on icon at bounding box center [507, 146] width 6 height 6
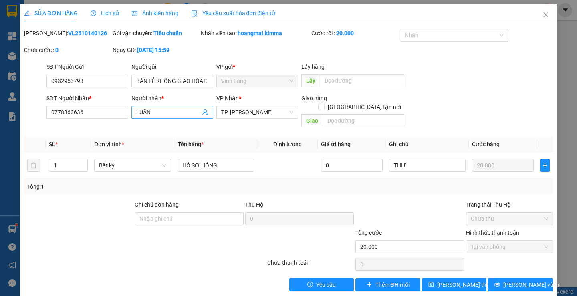
click at [161, 110] on input "LUÂN" at bounding box center [168, 112] width 64 height 9
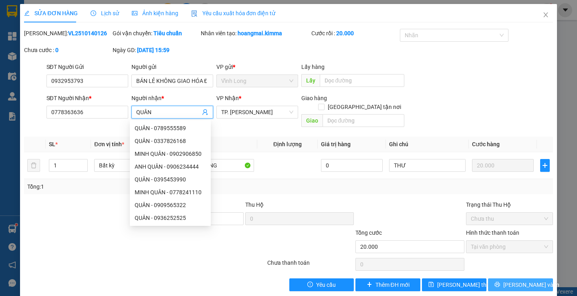
click at [500, 282] on icon "printer" at bounding box center [497, 285] width 6 height 6
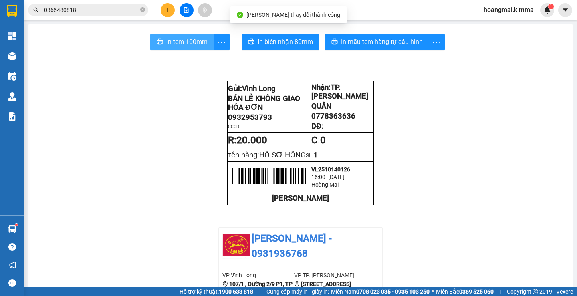
click at [185, 45] on span "In tem 100mm" at bounding box center [186, 42] width 41 height 10
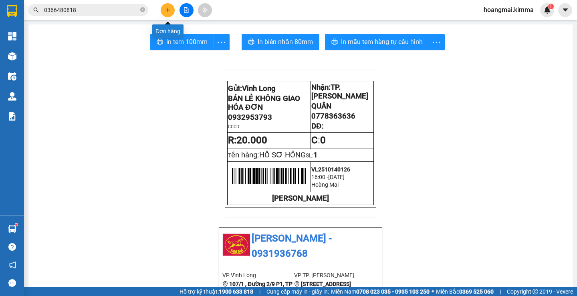
click at [170, 9] on icon "plus" at bounding box center [168, 10] width 6 height 6
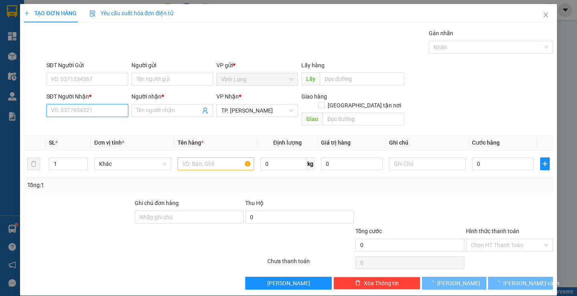
click at [113, 111] on input "SĐT Người Nhận *" at bounding box center [87, 110] width 82 height 13
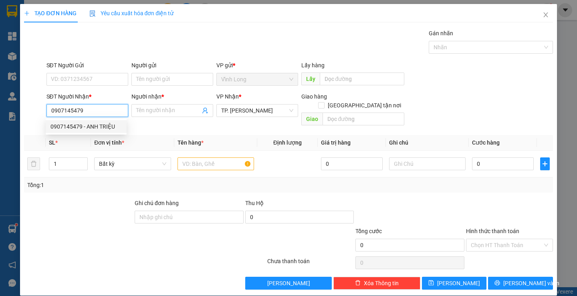
click at [99, 123] on div "0907145479 - ANH TRIỆU" at bounding box center [85, 126] width 71 height 9
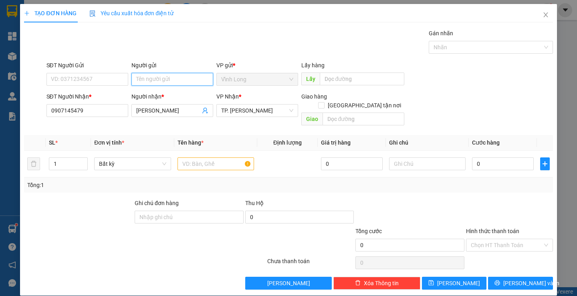
click at [177, 77] on input "Người gửi" at bounding box center [172, 79] width 82 height 13
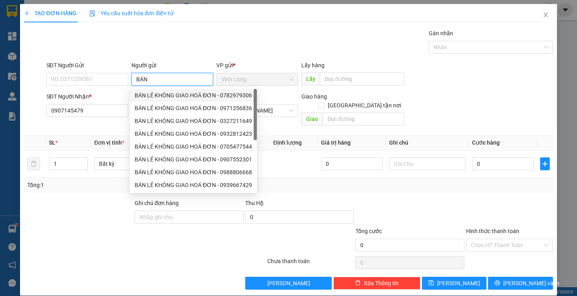
click at [158, 90] on div "BÁN LẺ KHÔNG GIAO HOÁ ĐƠN - 0782979306" at bounding box center [193, 95] width 127 height 13
click at [105, 80] on input "0782979306" at bounding box center [87, 79] width 82 height 13
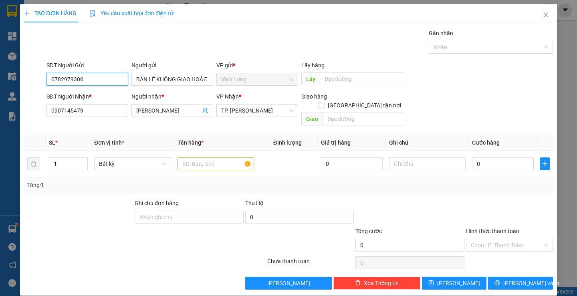
click at [105, 80] on input "0782979306" at bounding box center [87, 79] width 82 height 13
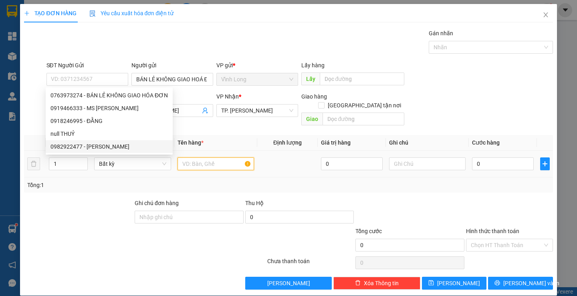
click at [229, 158] on input "text" at bounding box center [215, 163] width 77 height 13
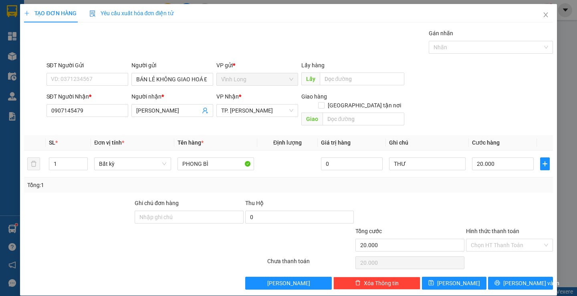
click at [483, 185] on div "Transit Pickup Surcharge Ids Transit Deliver Surcharge Ids Transit Deliver Surc…" at bounding box center [288, 159] width 528 height 261
click at [496, 239] on input "Hình thức thanh toán" at bounding box center [507, 245] width 72 height 12
click at [505, 247] on div "Tại văn phòng" at bounding box center [504, 252] width 86 height 13
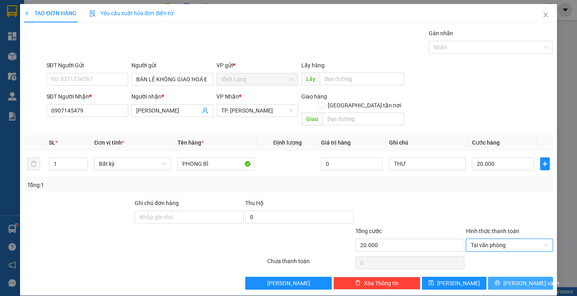
click at [515, 279] on span "[PERSON_NAME] và In" at bounding box center [531, 283] width 56 height 9
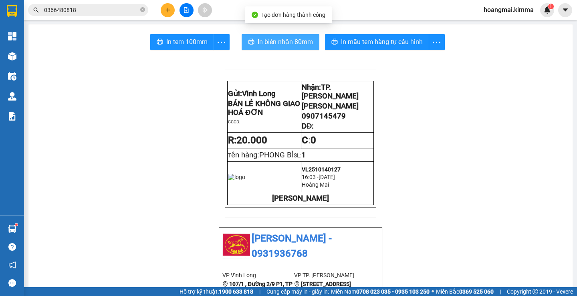
click at [273, 40] on span "In biên nhận 80mm" at bounding box center [285, 42] width 55 height 10
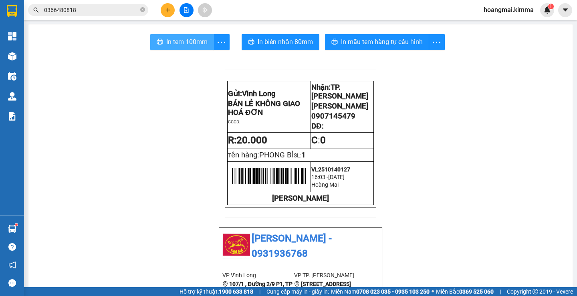
click at [187, 44] on span "In tem 100mm" at bounding box center [186, 42] width 41 height 10
click at [170, 12] on icon "plus" at bounding box center [168, 10] width 6 height 6
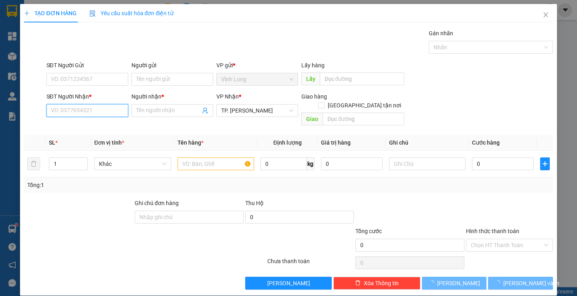
click at [97, 112] on input "SĐT Người Nhận *" at bounding box center [87, 110] width 82 height 13
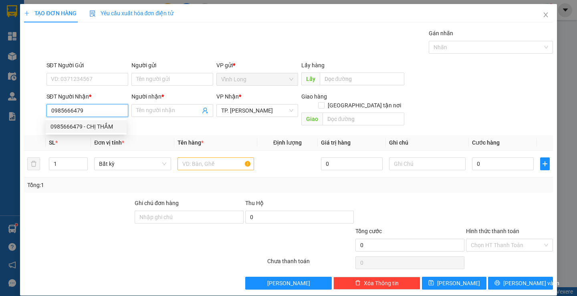
click at [100, 125] on div "0985666479 - CHỊ THẮM" at bounding box center [85, 126] width 71 height 9
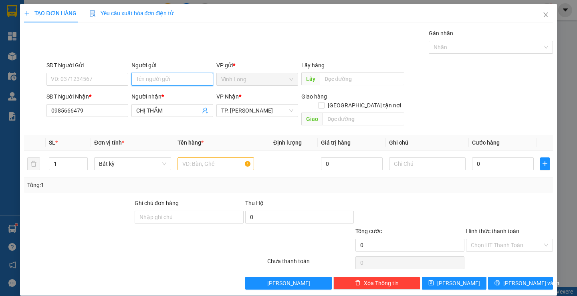
click at [153, 77] on input "Người gửi" at bounding box center [172, 79] width 82 height 13
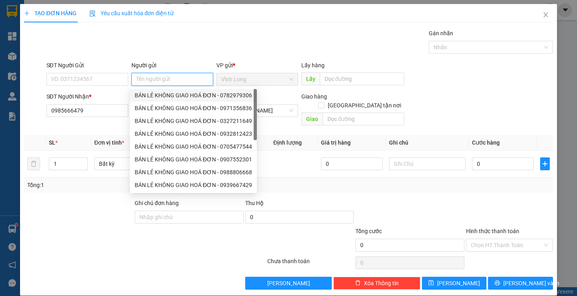
click at [156, 96] on div "BÁN LẺ KHÔNG GIAO HOÁ ĐƠN - 0782979306" at bounding box center [193, 95] width 117 height 9
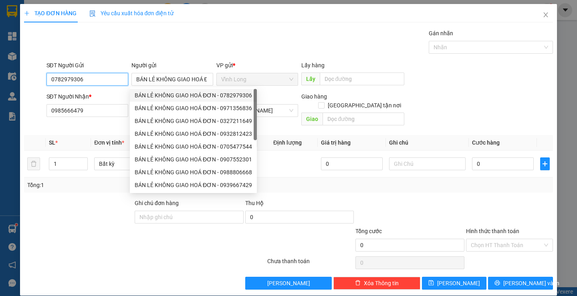
click at [95, 80] on input "0782979306" at bounding box center [87, 79] width 82 height 13
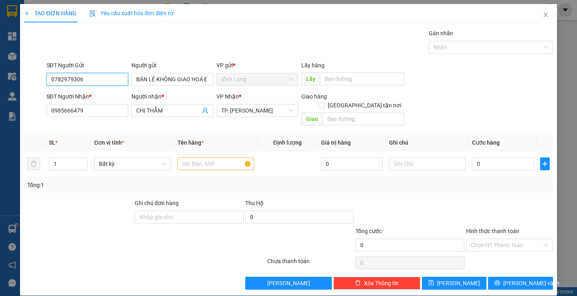
click at [95, 80] on input "0782979306" at bounding box center [87, 79] width 82 height 13
click at [215, 159] on input "text" at bounding box center [215, 163] width 77 height 13
click at [471, 199] on div at bounding box center [509, 213] width 89 height 28
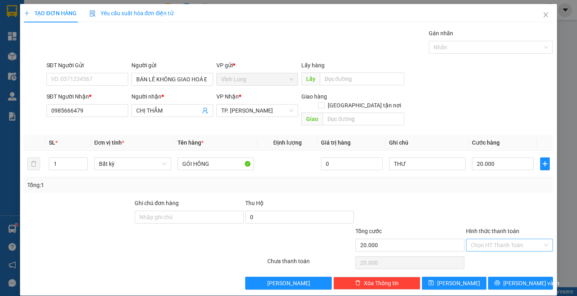
click at [508, 239] on input "Hình thức thanh toán" at bounding box center [507, 245] width 72 height 12
click at [484, 252] on div "Tại văn phòng" at bounding box center [504, 252] width 76 height 9
click at [515, 279] on span "[PERSON_NAME] và In" at bounding box center [531, 283] width 56 height 9
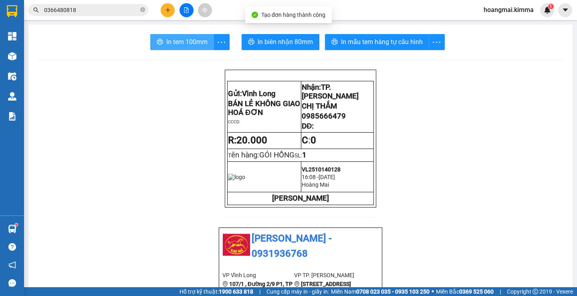
click at [169, 42] on span "In tem 100mm" at bounding box center [186, 42] width 41 height 10
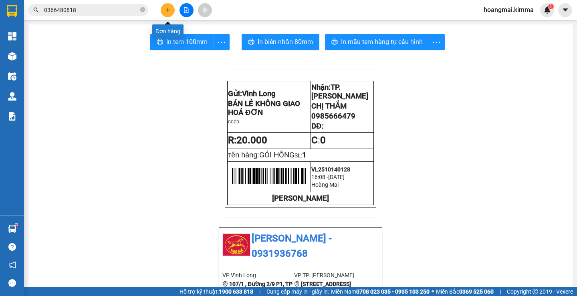
click at [168, 12] on icon "plus" at bounding box center [168, 10] width 6 height 6
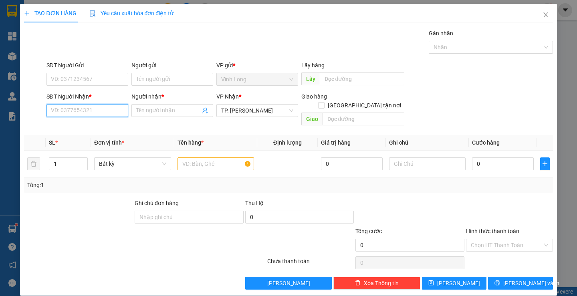
click at [96, 109] on input "SĐT Người Nhận *" at bounding box center [87, 110] width 82 height 13
click at [474, 161] on input "0" at bounding box center [503, 163] width 62 height 13
click at [78, 116] on input "SĐT Người Nhận *" at bounding box center [87, 110] width 82 height 13
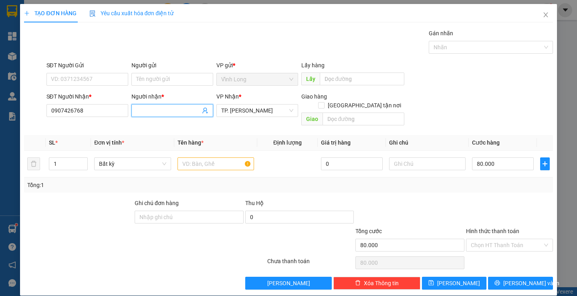
click at [158, 111] on input "Người nhận *" at bounding box center [168, 110] width 64 height 9
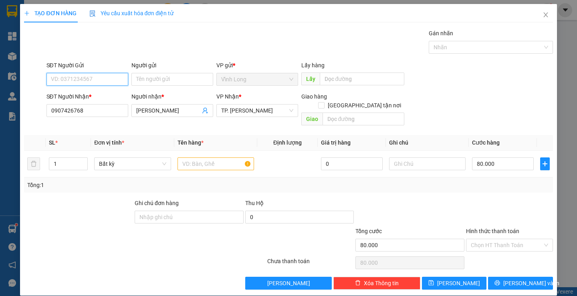
click at [78, 79] on input "SĐT Người Gửi" at bounding box center [87, 79] width 82 height 13
click at [91, 76] on input "SĐT Người Gửi" at bounding box center [87, 79] width 82 height 13
click at [171, 76] on input "Người gửi" at bounding box center [172, 79] width 82 height 13
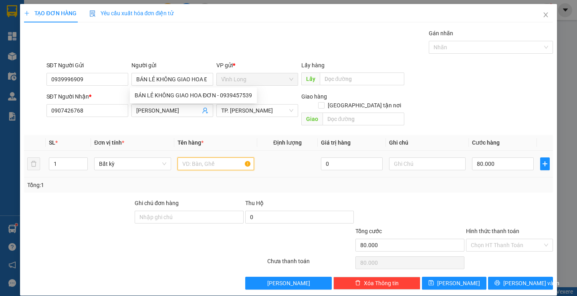
click at [214, 157] on input "text" at bounding box center [215, 163] width 77 height 13
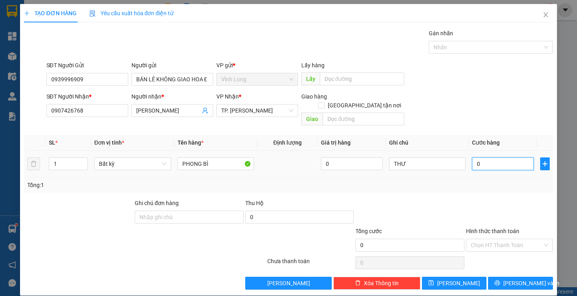
click at [491, 157] on input "0" at bounding box center [503, 163] width 62 height 13
click at [324, 102] on input "[GEOGRAPHIC_DATA] tận nơi" at bounding box center [321, 105] width 6 height 6
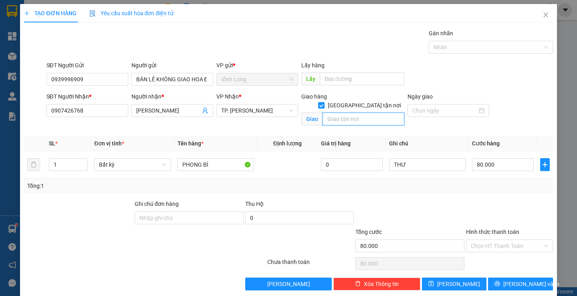
click at [361, 113] on input "text" at bounding box center [363, 119] width 82 height 13
click at [330, 113] on input "658 VÕ VAWNKIEETJ PHƯỜNG [GEOGRAPHIC_DATA]" at bounding box center [363, 119] width 82 height 13
click at [517, 244] on input "Hình thức thanh toán" at bounding box center [507, 246] width 72 height 12
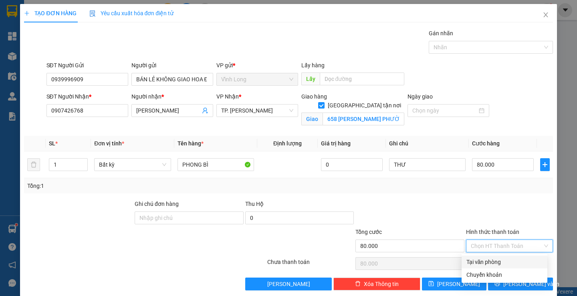
click at [512, 258] on div "Tại văn phòng" at bounding box center [504, 262] width 76 height 9
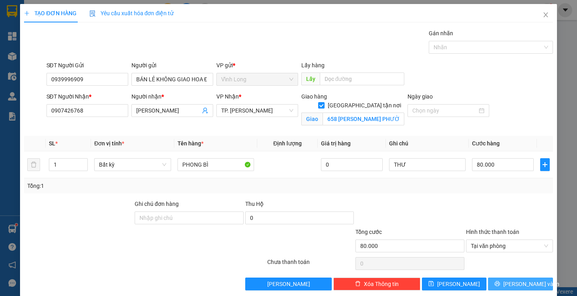
click at [521, 282] on span "[PERSON_NAME] và In" at bounding box center [531, 284] width 56 height 9
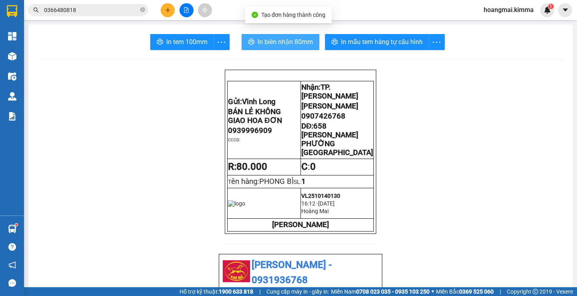
click at [273, 37] on span "In biên nhận 80mm" at bounding box center [285, 42] width 55 height 10
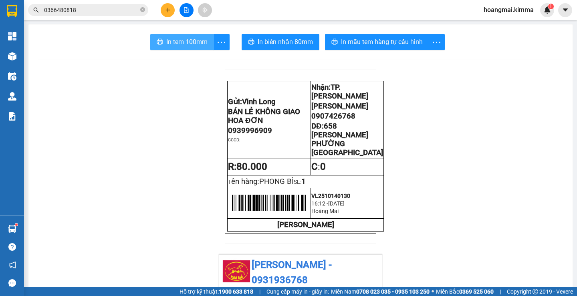
click at [176, 43] on span "In tem 100mm" at bounding box center [186, 42] width 41 height 10
click at [165, 14] on button at bounding box center [168, 10] width 14 height 14
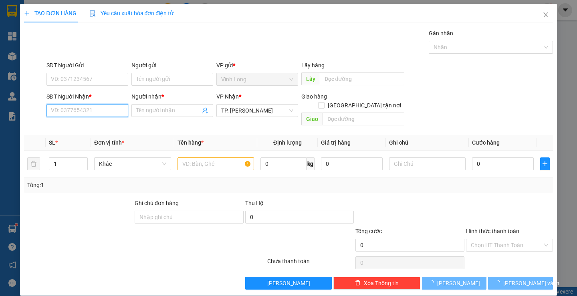
click at [81, 116] on input "SĐT Người Nhận *" at bounding box center [87, 110] width 82 height 13
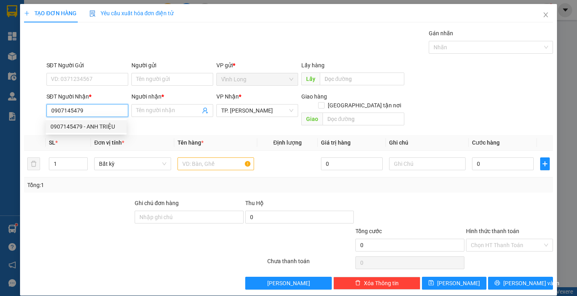
click at [103, 124] on div "0907145479 - ANH TRIỆU" at bounding box center [85, 126] width 71 height 9
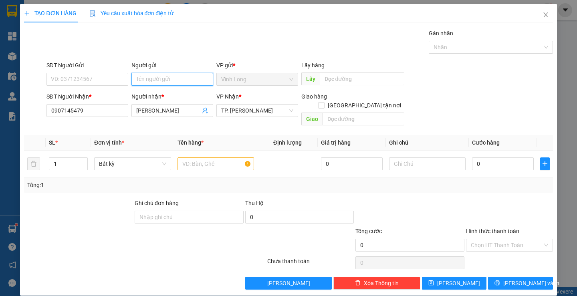
click at [151, 80] on input "Người gửi" at bounding box center [172, 79] width 82 height 13
click at [167, 92] on div "BÁN LẺ KHÔNG GIAO HOA ĐƠN - 0939457539" at bounding box center [193, 95] width 117 height 9
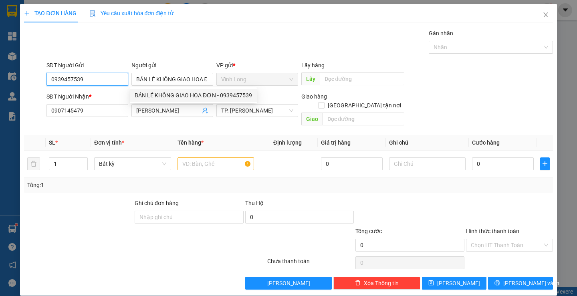
click at [107, 79] on input "0939457539" at bounding box center [87, 79] width 82 height 13
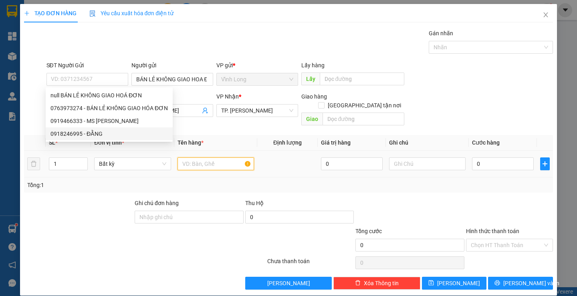
click at [206, 157] on input "text" at bounding box center [215, 163] width 77 height 13
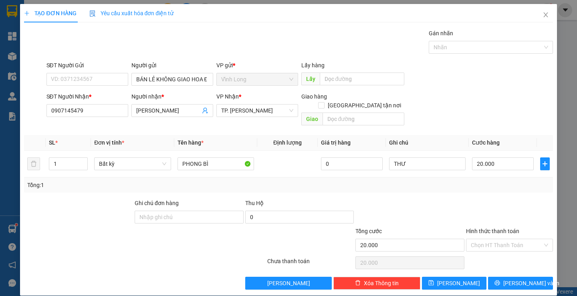
click at [417, 182] on div "Tổng: 1" at bounding box center [288, 184] width 528 height 15
click at [491, 239] on input "Hình thức thanh toán" at bounding box center [507, 245] width 72 height 12
click at [498, 250] on div "Tại văn phòng" at bounding box center [504, 252] width 76 height 9
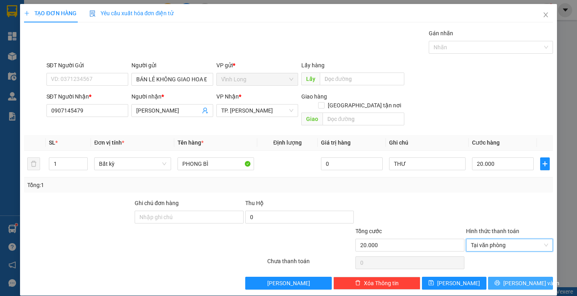
click at [511, 279] on span "[PERSON_NAME] và In" at bounding box center [531, 283] width 56 height 9
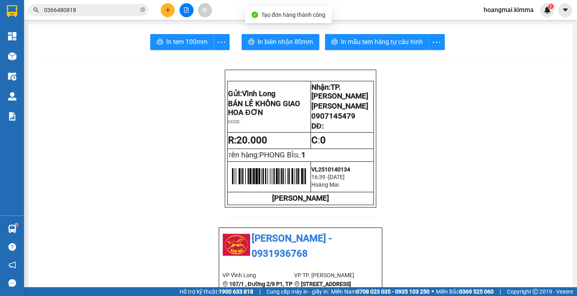
click at [284, 39] on span "In biên nhận 80mm" at bounding box center [285, 42] width 55 height 10
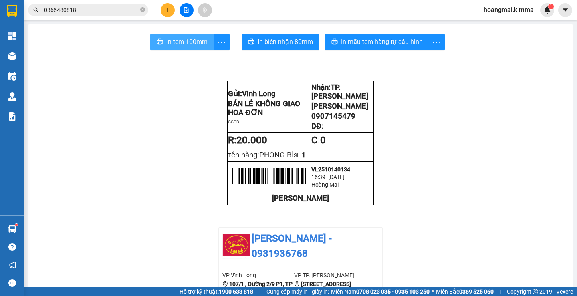
click at [171, 38] on span "In tem 100mm" at bounding box center [186, 42] width 41 height 10
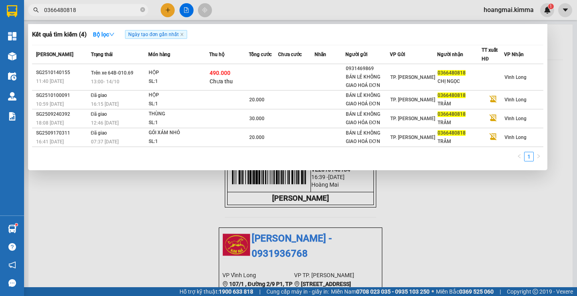
click at [98, 13] on input "0366480818" at bounding box center [91, 10] width 95 height 9
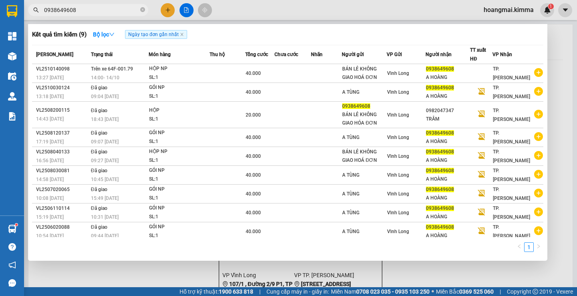
click at [166, 12] on div at bounding box center [288, 148] width 577 height 296
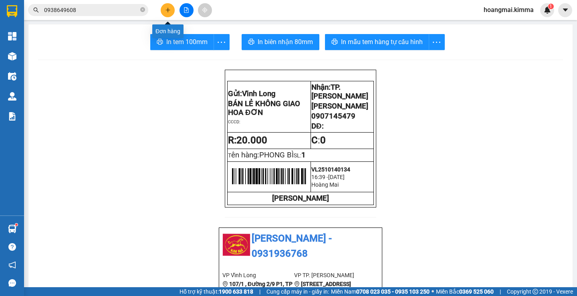
click at [166, 12] on icon "plus" at bounding box center [168, 10] width 6 height 6
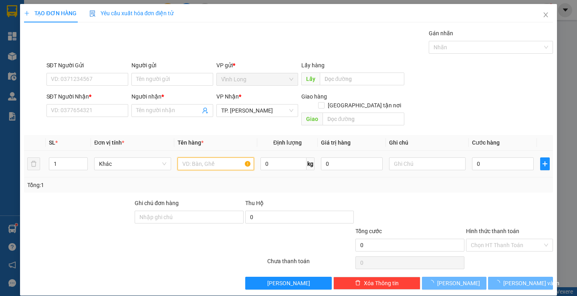
click at [192, 157] on input "text" at bounding box center [215, 163] width 77 height 13
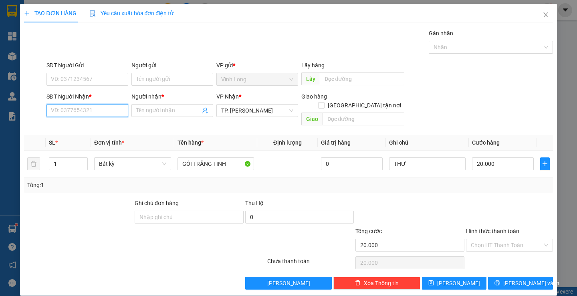
click at [97, 113] on input "SĐT Người Nhận *" at bounding box center [87, 110] width 82 height 13
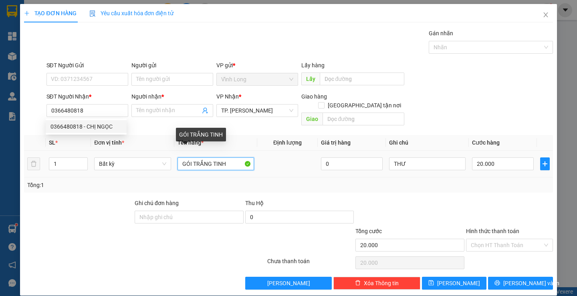
click at [225, 157] on input "GÓI TRẮNG TINH" at bounding box center [215, 163] width 77 height 13
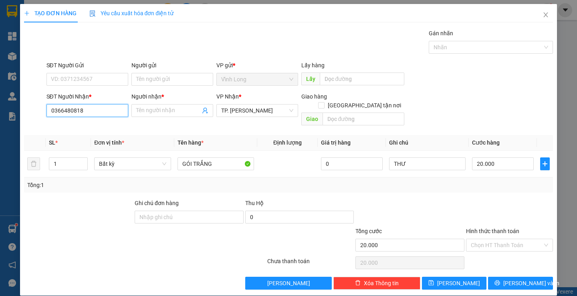
click at [98, 106] on input "0366480818" at bounding box center [87, 110] width 82 height 13
click at [107, 125] on div "0366480818 - CHỊ NGỌC" at bounding box center [85, 126] width 71 height 9
click at [171, 77] on input "Người gửi" at bounding box center [172, 79] width 82 height 13
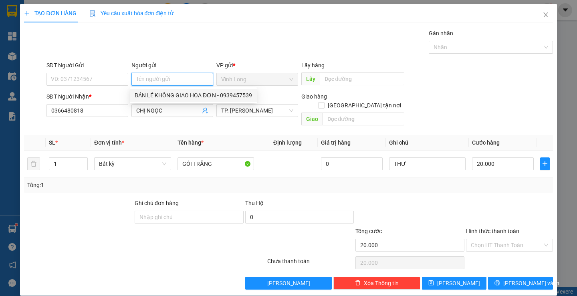
click at [165, 95] on div "BÁN LẺ KHÔNG GIAO HOA ĐƠN - 0939457539" at bounding box center [193, 95] width 117 height 9
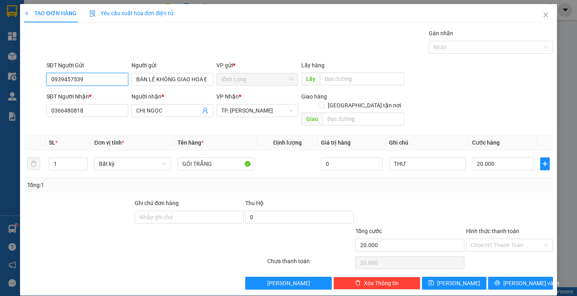
click at [95, 77] on input "0939457539" at bounding box center [87, 79] width 82 height 13
click at [454, 199] on div at bounding box center [410, 213] width 111 height 28
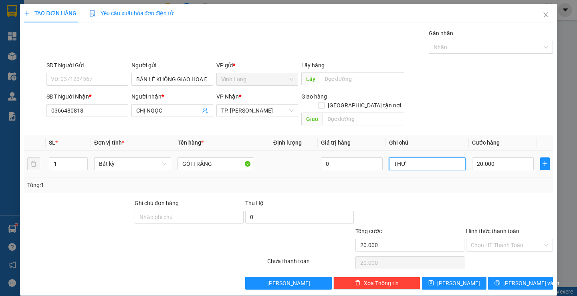
click at [419, 157] on input "THƯ" at bounding box center [427, 163] width 77 height 13
click at [489, 189] on div "Transit Pickup Surcharge Ids Transit Deliver Surcharge Ids Transit Deliver Surc…" at bounding box center [288, 159] width 528 height 261
click at [424, 159] on input "THƯ" at bounding box center [427, 163] width 77 height 13
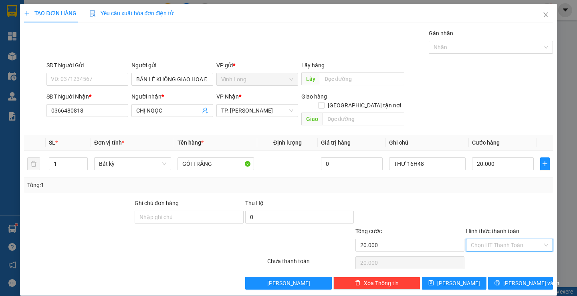
click at [496, 239] on input "Hình thức thanh toán" at bounding box center [507, 245] width 72 height 12
click at [508, 264] on div "Chuyển khoản" at bounding box center [504, 265] width 76 height 9
click at [518, 279] on span "[PERSON_NAME] và In" at bounding box center [531, 283] width 56 height 9
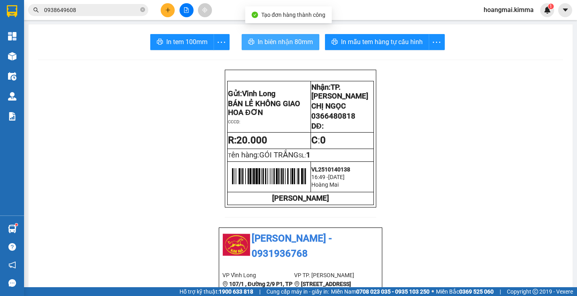
click at [277, 41] on span "In biên nhận 80mm" at bounding box center [285, 42] width 55 height 10
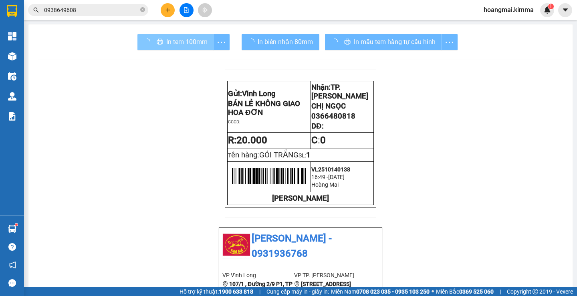
click at [186, 40] on span "In tem 100mm" at bounding box center [186, 42] width 41 height 10
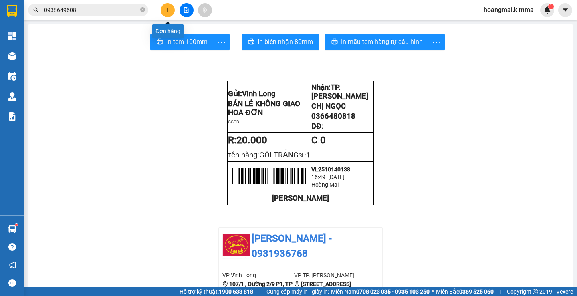
click at [171, 8] on button at bounding box center [168, 10] width 14 height 14
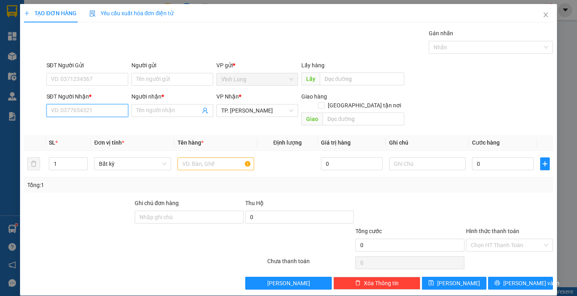
click at [105, 107] on input "SĐT Người Nhận *" at bounding box center [87, 110] width 82 height 13
click at [105, 138] on div "0933523788 - A TÂN" at bounding box center [85, 139] width 71 height 9
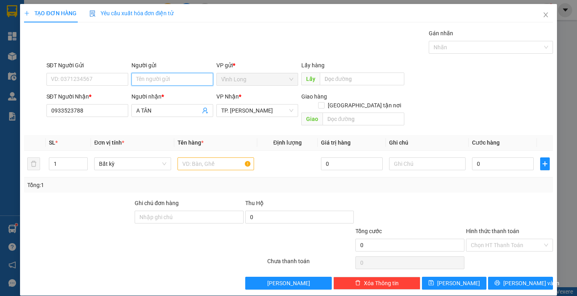
click at [163, 82] on input "Người gửi" at bounding box center [172, 79] width 82 height 13
click at [167, 92] on div "BÁN LẺ KHÔNG GIAO HOA ĐƠN - 0939457539" at bounding box center [193, 95] width 117 height 9
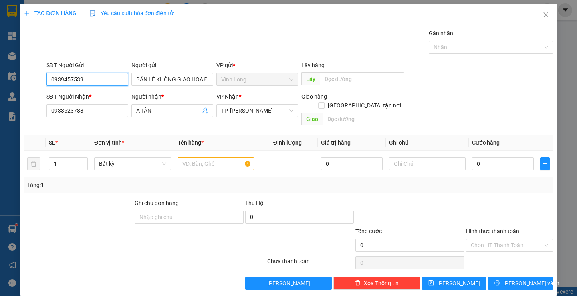
click at [121, 81] on input "0939457539" at bounding box center [87, 79] width 82 height 13
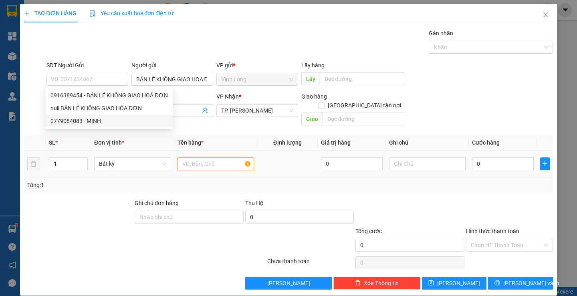
click at [201, 157] on input "text" at bounding box center [215, 163] width 77 height 13
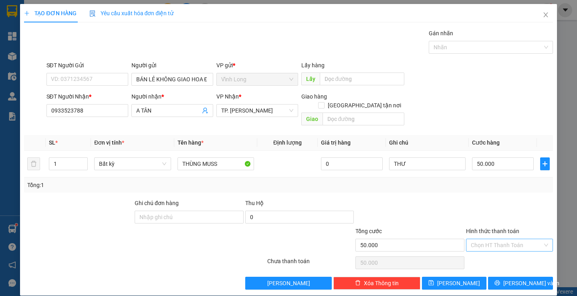
click at [525, 239] on input "Hình thức thanh toán" at bounding box center [507, 245] width 72 height 12
click at [518, 249] on div "Tại văn phòng" at bounding box center [504, 252] width 76 height 9
click at [522, 279] on span "[PERSON_NAME] và In" at bounding box center [531, 283] width 56 height 9
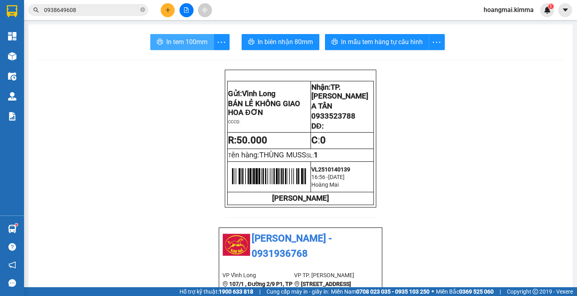
click at [163, 40] on button "In tem 100mm" at bounding box center [182, 42] width 64 height 16
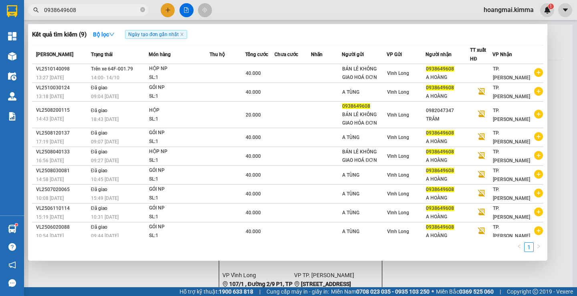
click at [97, 14] on input "0938649608" at bounding box center [91, 10] width 95 height 9
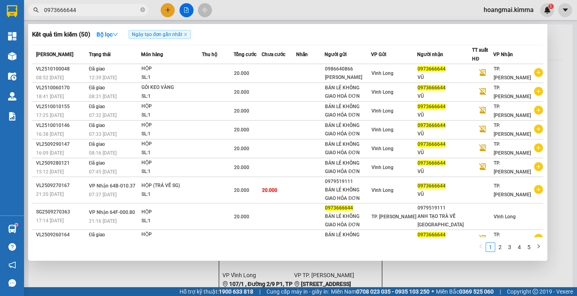
drag, startPoint x: 88, startPoint y: 9, endPoint x: 0, endPoint y: 4, distance: 87.9
click at [0, 4] on section "Kết quả tìm kiếm ( 50 ) Bộ lọc Ngày tạo đơn gần nhất Mã ĐH Trạng thái Món hàng …" at bounding box center [288, 148] width 577 height 296
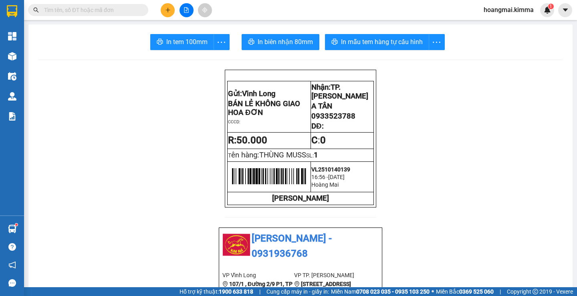
click at [173, 8] on button at bounding box center [168, 10] width 14 height 14
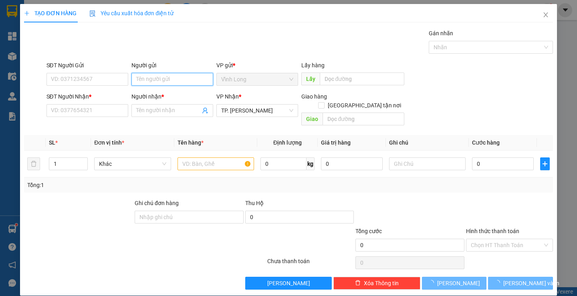
click at [166, 78] on input "Người gửi" at bounding box center [172, 79] width 82 height 13
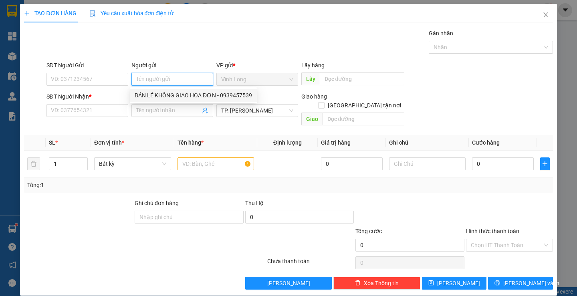
click at [195, 97] on div "BÁN LẺ KHÔNG GIAO HOA ĐƠN - 0939457539" at bounding box center [193, 95] width 117 height 9
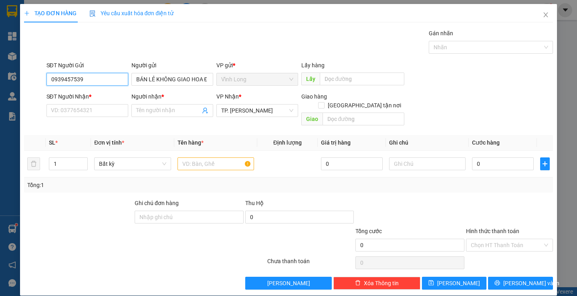
click at [84, 78] on input "0939457539" at bounding box center [87, 79] width 82 height 13
click at [103, 105] on input "SĐT Người Nhận *" at bounding box center [87, 110] width 82 height 13
paste input "0973666644"
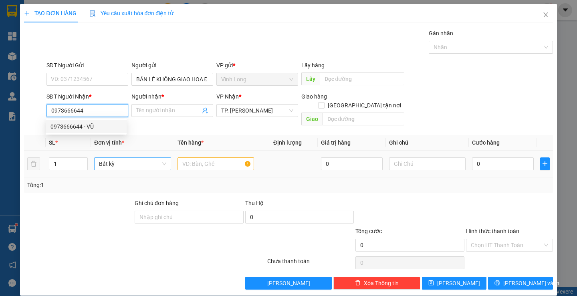
drag, startPoint x: 94, startPoint y: 125, endPoint x: 167, endPoint y: 157, distance: 80.0
click at [94, 125] on div "0973666644 - VŨ" at bounding box center [85, 126] width 71 height 9
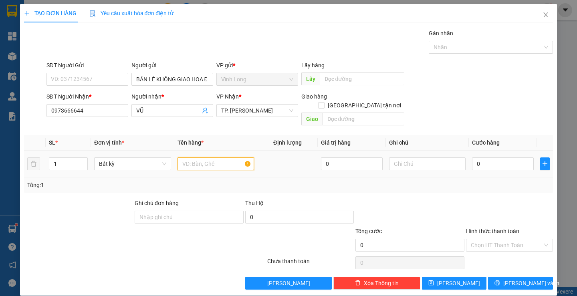
click at [200, 157] on input "text" at bounding box center [215, 163] width 77 height 13
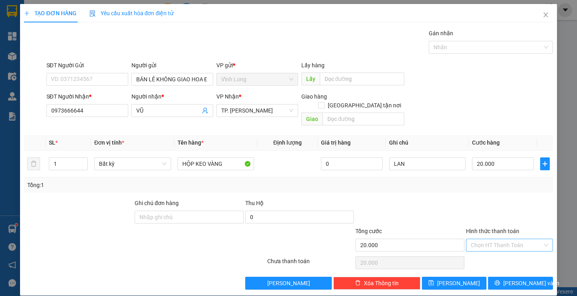
click at [486, 239] on input "Hình thức thanh toán" at bounding box center [507, 245] width 72 height 12
click at [496, 253] on div "Tại văn phòng" at bounding box center [504, 252] width 76 height 9
click at [521, 279] on button "[PERSON_NAME] và In" at bounding box center [520, 283] width 64 height 13
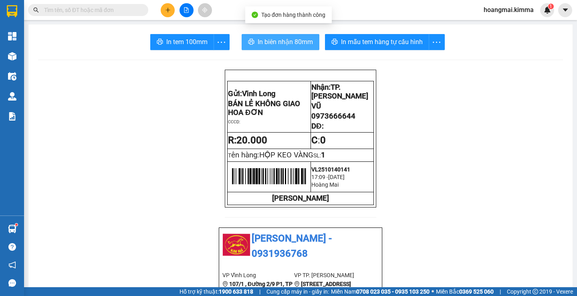
click at [258, 37] on span "In biên nhận 80mm" at bounding box center [285, 42] width 55 height 10
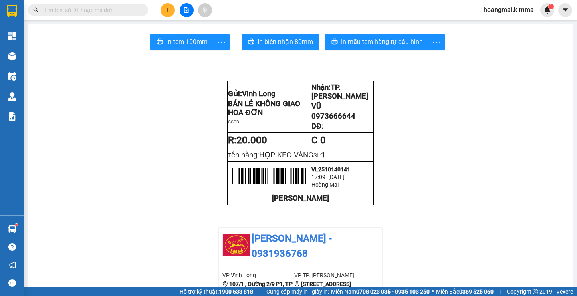
click at [103, 12] on input "text" at bounding box center [91, 10] width 95 height 9
paste input "0973666644"
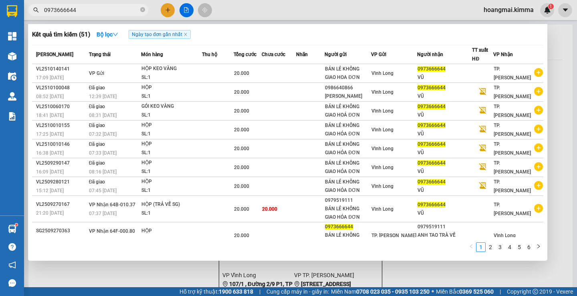
click at [121, 271] on div at bounding box center [288, 148] width 577 height 296
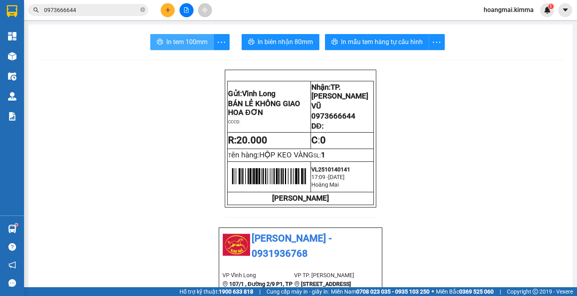
click at [187, 44] on span "In tem 100mm" at bounding box center [186, 42] width 41 height 10
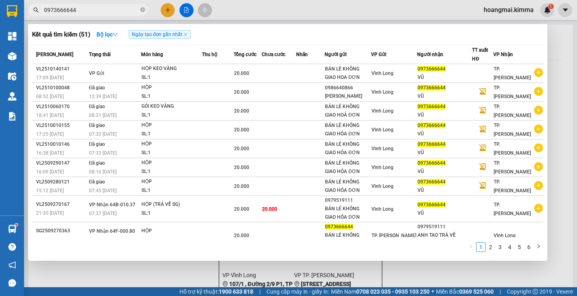
click at [93, 8] on input "0973666644" at bounding box center [91, 10] width 95 height 9
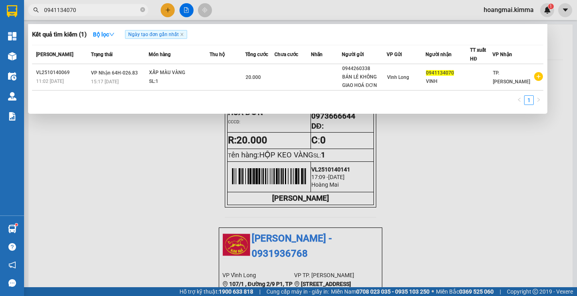
click at [170, 12] on div at bounding box center [288, 148] width 577 height 296
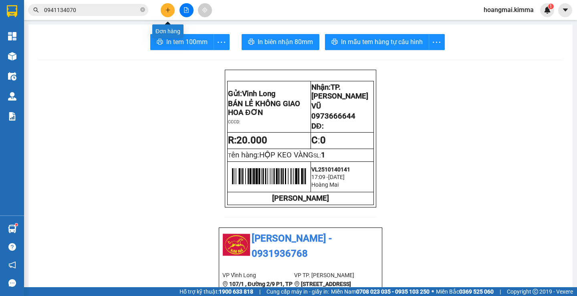
click at [170, 12] on icon "plus" at bounding box center [168, 10] width 6 height 6
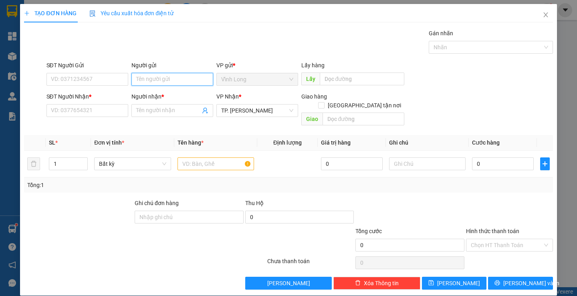
click at [153, 73] on input "Người gửi" at bounding box center [172, 79] width 82 height 13
click at [153, 92] on div "BÁN LẺ KHÔNG GIAO HOA ĐƠN - 0939457539" at bounding box center [193, 95] width 117 height 9
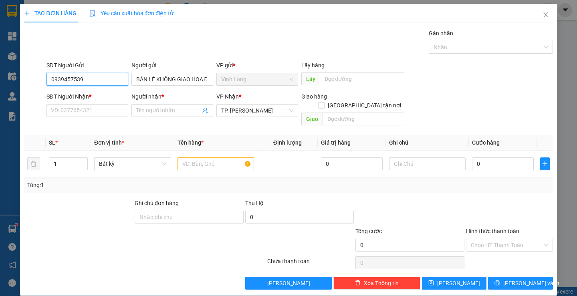
click at [114, 79] on input "0939457539" at bounding box center [87, 79] width 82 height 13
click at [107, 107] on input "SĐT Người Nhận *" at bounding box center [87, 110] width 82 height 13
click at [224, 157] on input "text" at bounding box center [215, 163] width 77 height 13
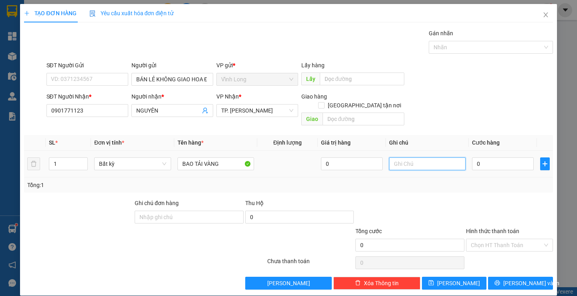
click at [427, 161] on input "text" at bounding box center [427, 163] width 77 height 13
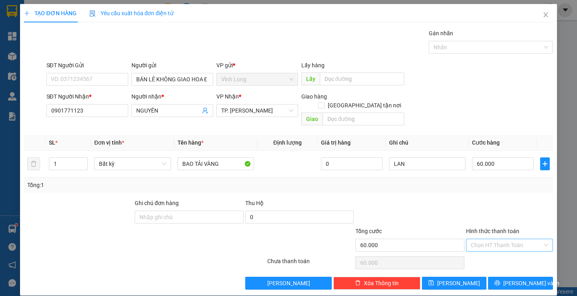
click at [508, 239] on input "Hình thức thanh toán" at bounding box center [507, 245] width 72 height 12
click at [508, 249] on div "Tại văn phòng" at bounding box center [504, 252] width 76 height 9
click at [522, 279] on span "[PERSON_NAME] và In" at bounding box center [531, 283] width 56 height 9
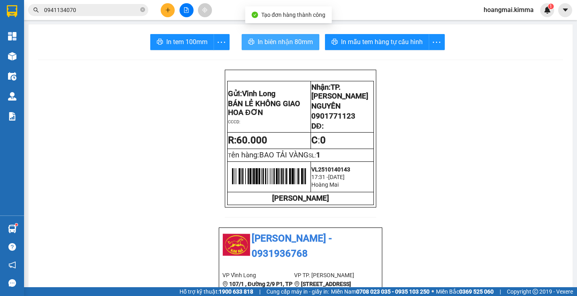
click at [263, 45] on span "In biên nhận 80mm" at bounding box center [285, 42] width 55 height 10
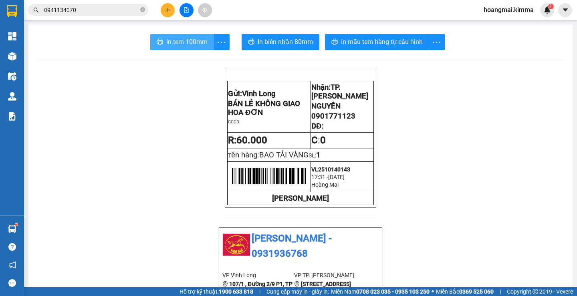
click at [160, 38] on button "In tem 100mm" at bounding box center [182, 42] width 64 height 16
click at [163, 10] on button at bounding box center [168, 10] width 14 height 14
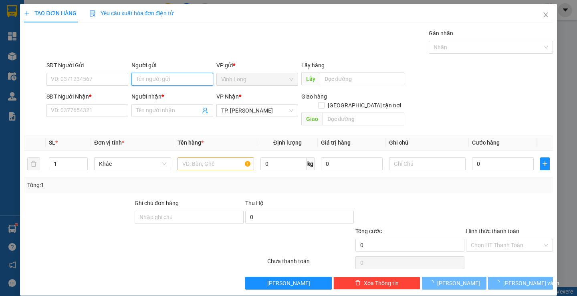
click at [173, 79] on input "Người gửi" at bounding box center [172, 79] width 82 height 13
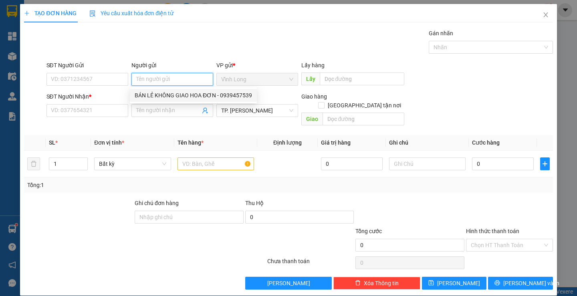
click at [171, 93] on div "BÁN LẺ KHÔNG GIAO HOA ĐƠN - 0939457539" at bounding box center [193, 95] width 117 height 9
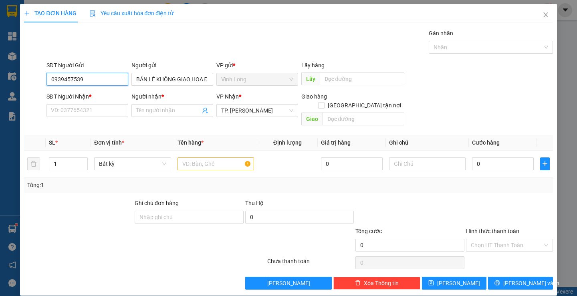
click at [100, 80] on input "0939457539" at bounding box center [87, 79] width 82 height 13
click at [94, 111] on input "SĐT Người Nhận *" at bounding box center [87, 110] width 82 height 13
click at [156, 109] on input "Người nhận *" at bounding box center [168, 110] width 64 height 9
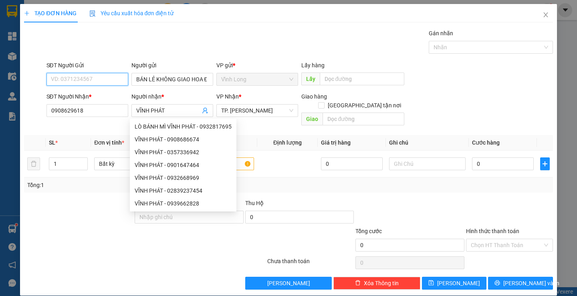
click at [106, 85] on input "SĐT Người Gửi" at bounding box center [87, 79] width 82 height 13
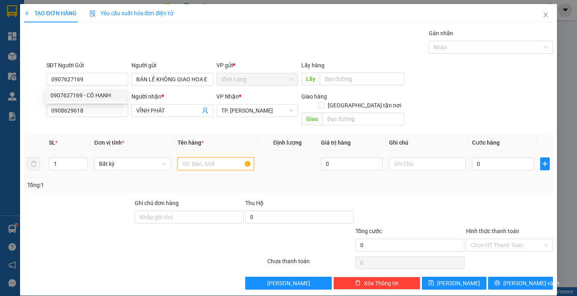
click at [209, 157] on input "text" at bounding box center [215, 163] width 77 height 13
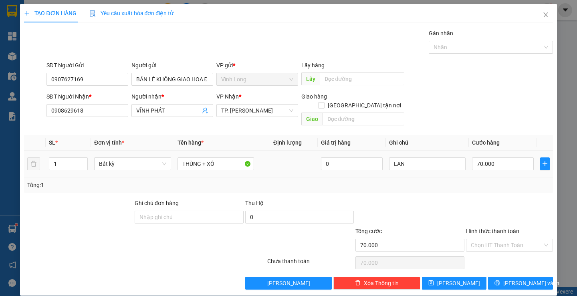
drag, startPoint x: 66, startPoint y: 154, endPoint x: 0, endPoint y: 155, distance: 65.7
click at [0, 155] on div "TẠO ĐƠN HÀNG Yêu cầu xuất hóa đơn điện tử Transit Pickup Surcharge Ids Transit …" at bounding box center [288, 148] width 577 height 296
click at [500, 239] on input "Hình thức thanh toán" at bounding box center [507, 245] width 72 height 12
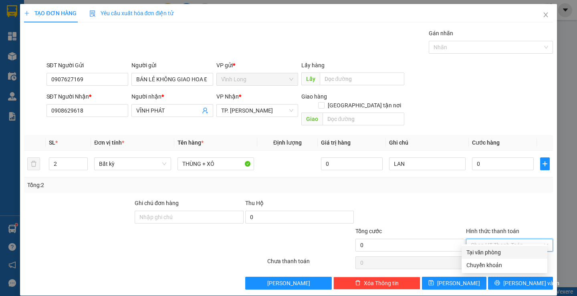
click at [490, 251] on div "Tại văn phòng" at bounding box center [504, 252] width 76 height 9
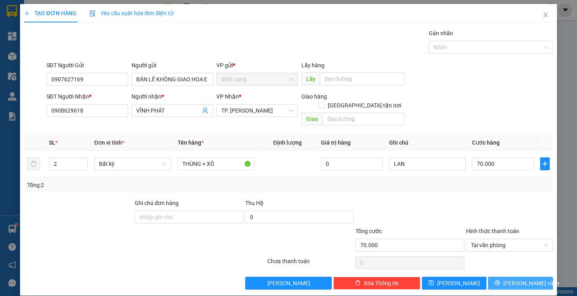
click at [518, 279] on span "[PERSON_NAME] và In" at bounding box center [531, 283] width 56 height 9
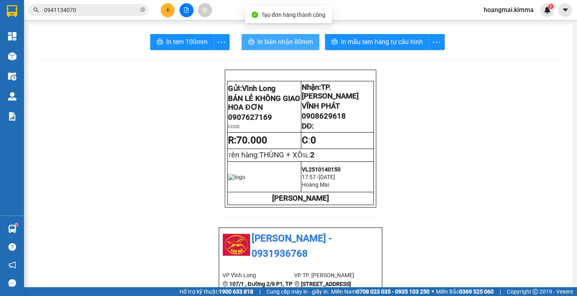
click at [284, 37] on span "In biên nhận 80mm" at bounding box center [285, 42] width 55 height 10
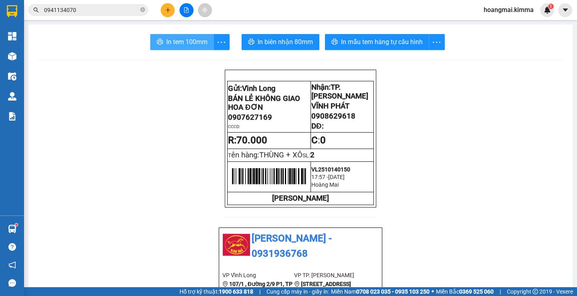
click at [175, 42] on span "In tem 100mm" at bounding box center [186, 42] width 41 height 10
